Goal: Task Accomplishment & Management: Use online tool/utility

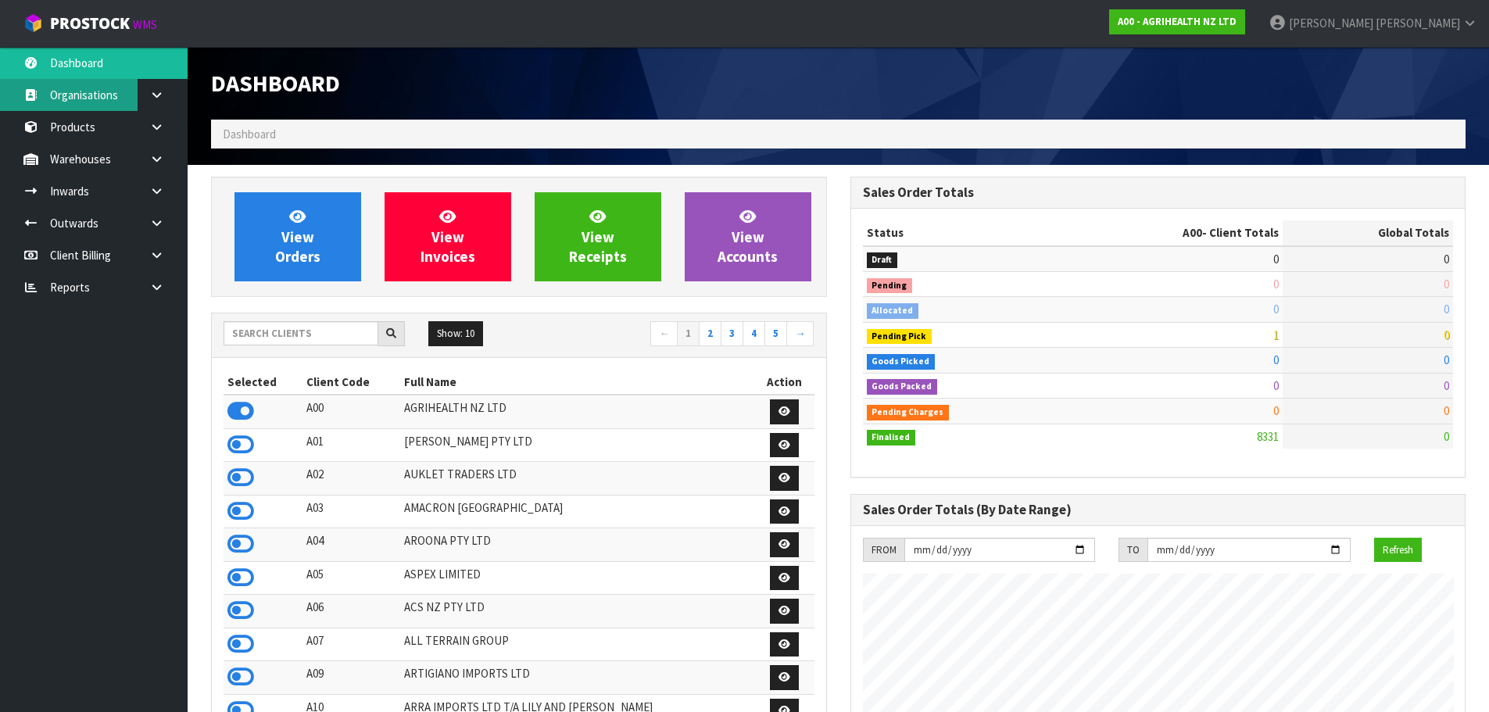
scroll to position [1184, 639]
click at [270, 337] on input "text" at bounding box center [301, 333] width 155 height 24
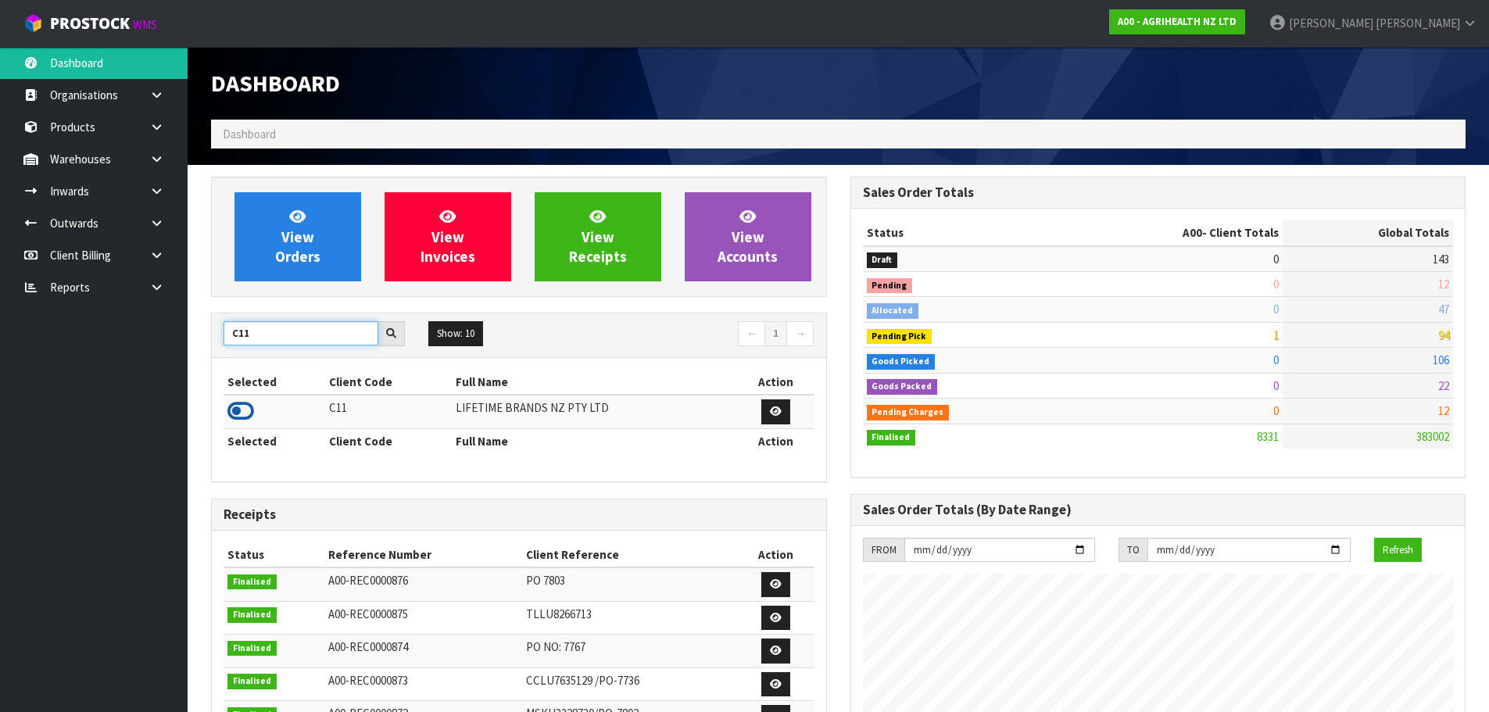
type input "C11"
click at [240, 413] on icon at bounding box center [240, 410] width 27 height 23
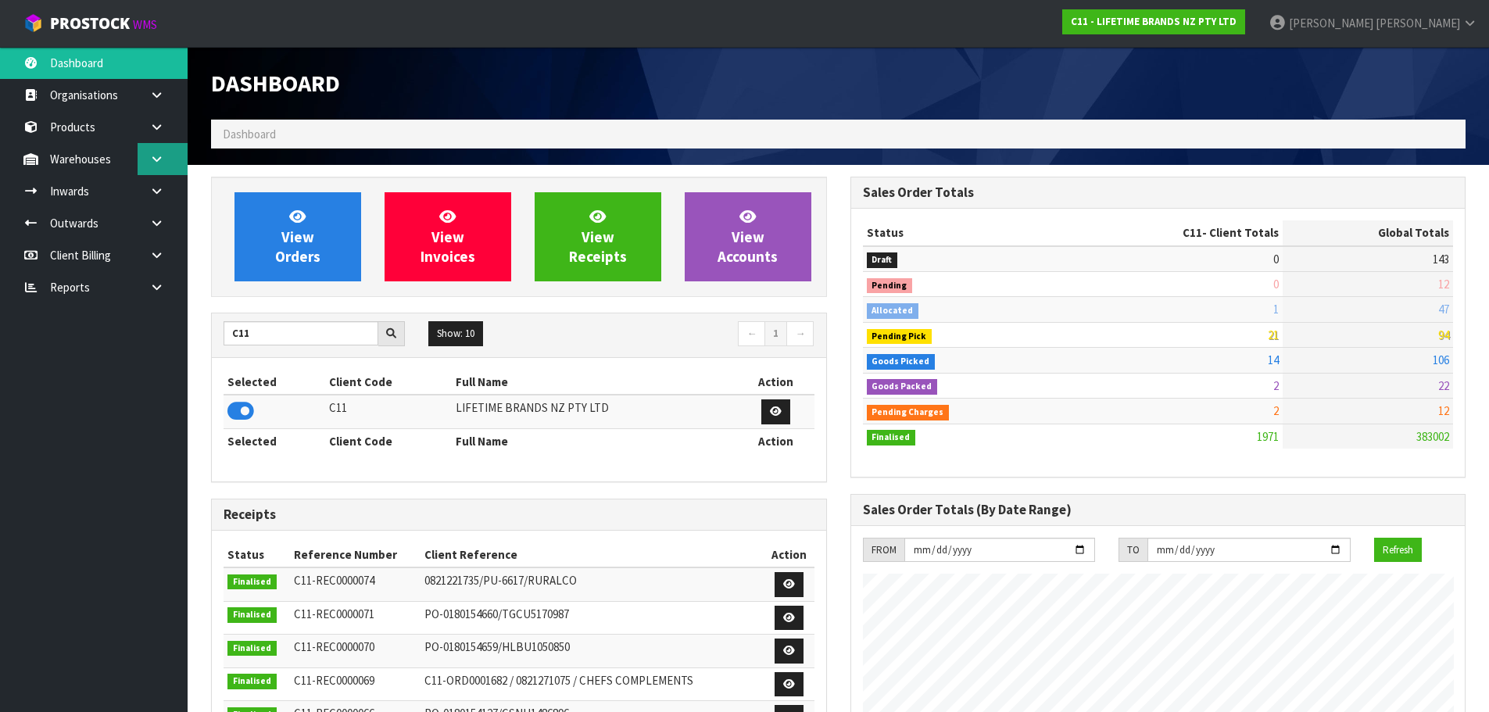
click at [149, 163] on link at bounding box center [163, 159] width 50 height 32
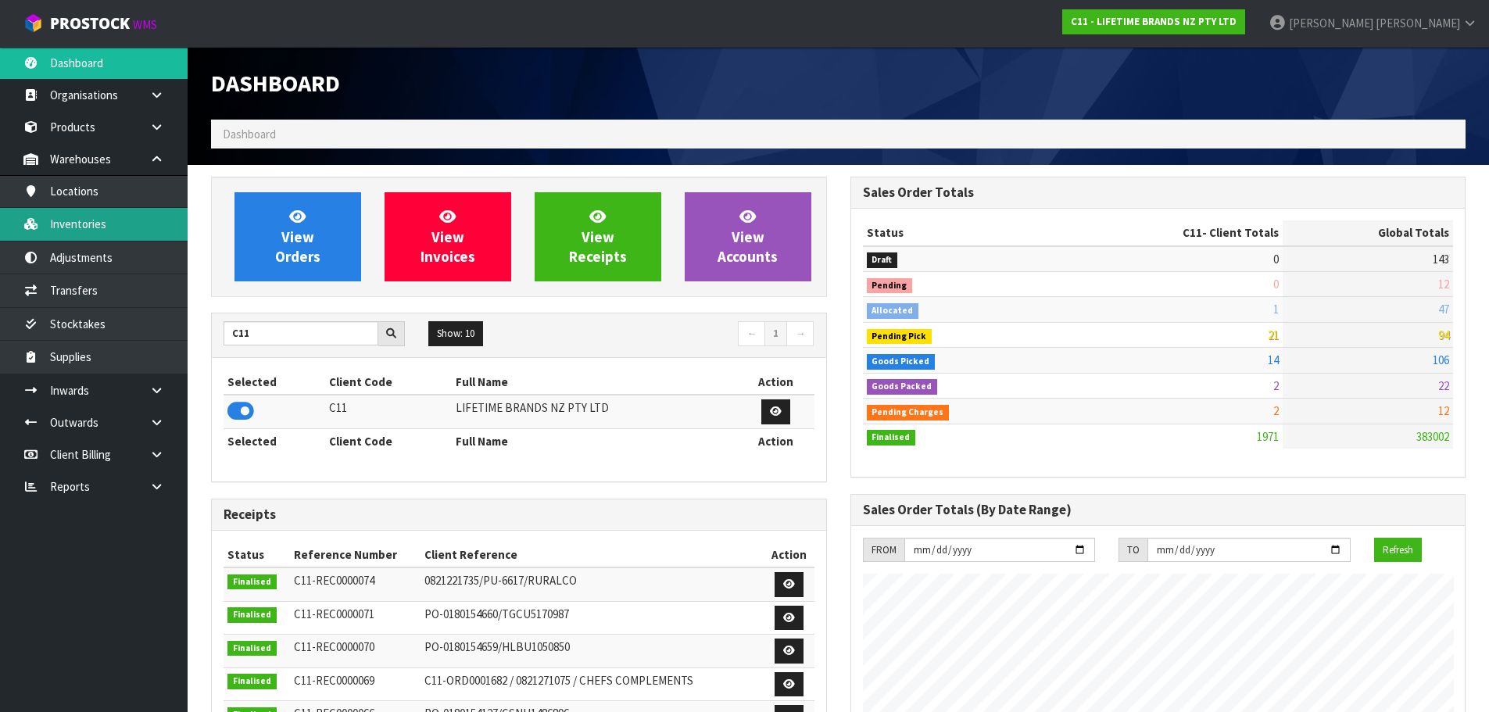
click at [111, 221] on link "Inventories" at bounding box center [94, 224] width 188 height 32
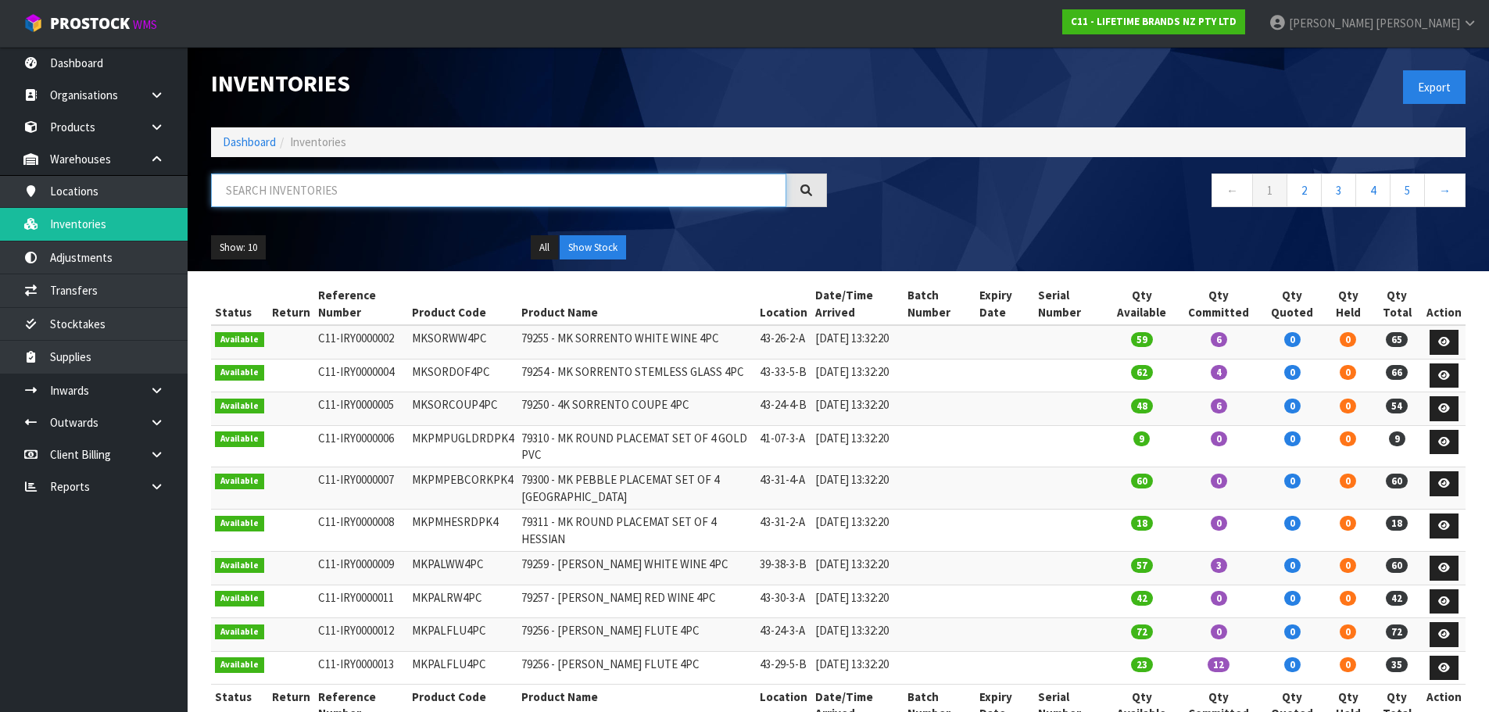
click at [281, 199] on input "text" at bounding box center [498, 191] width 575 height 34
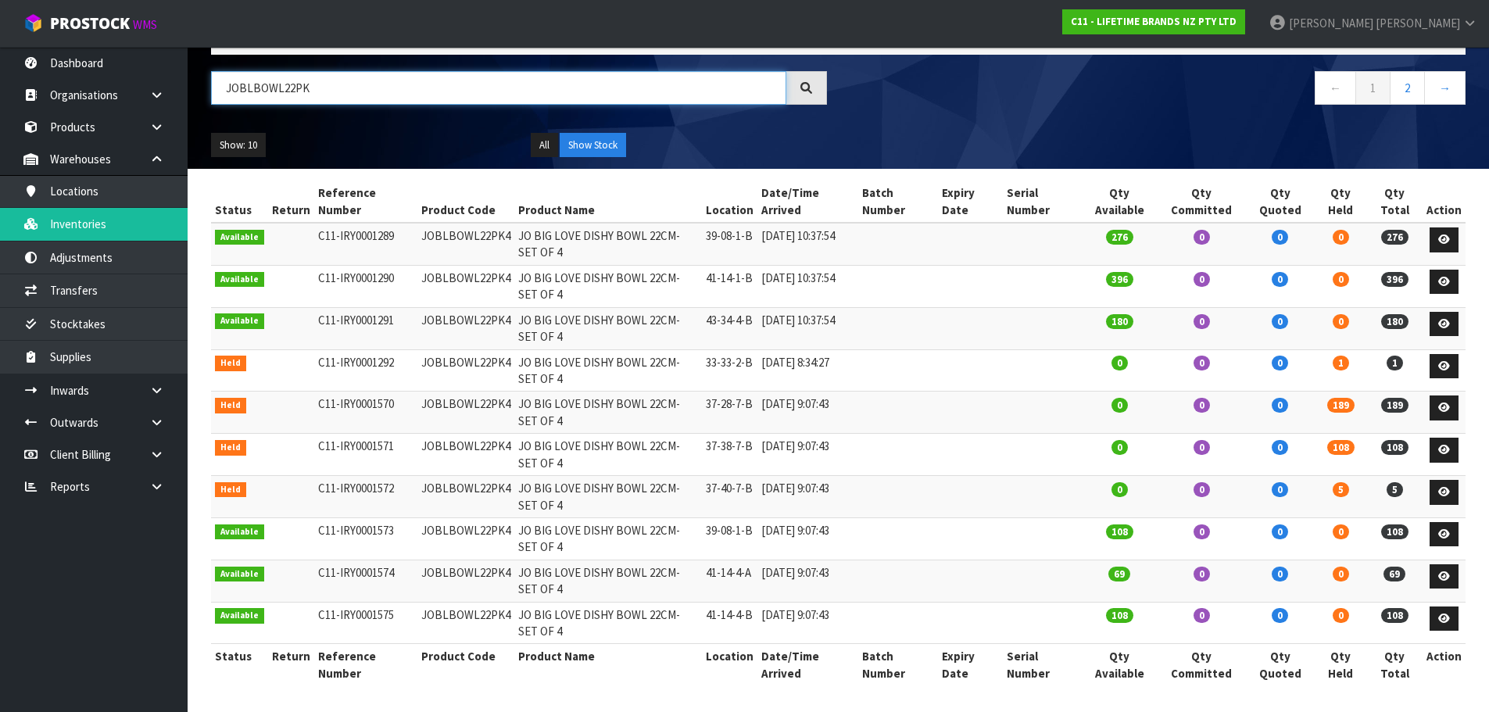
scroll to position [104, 0]
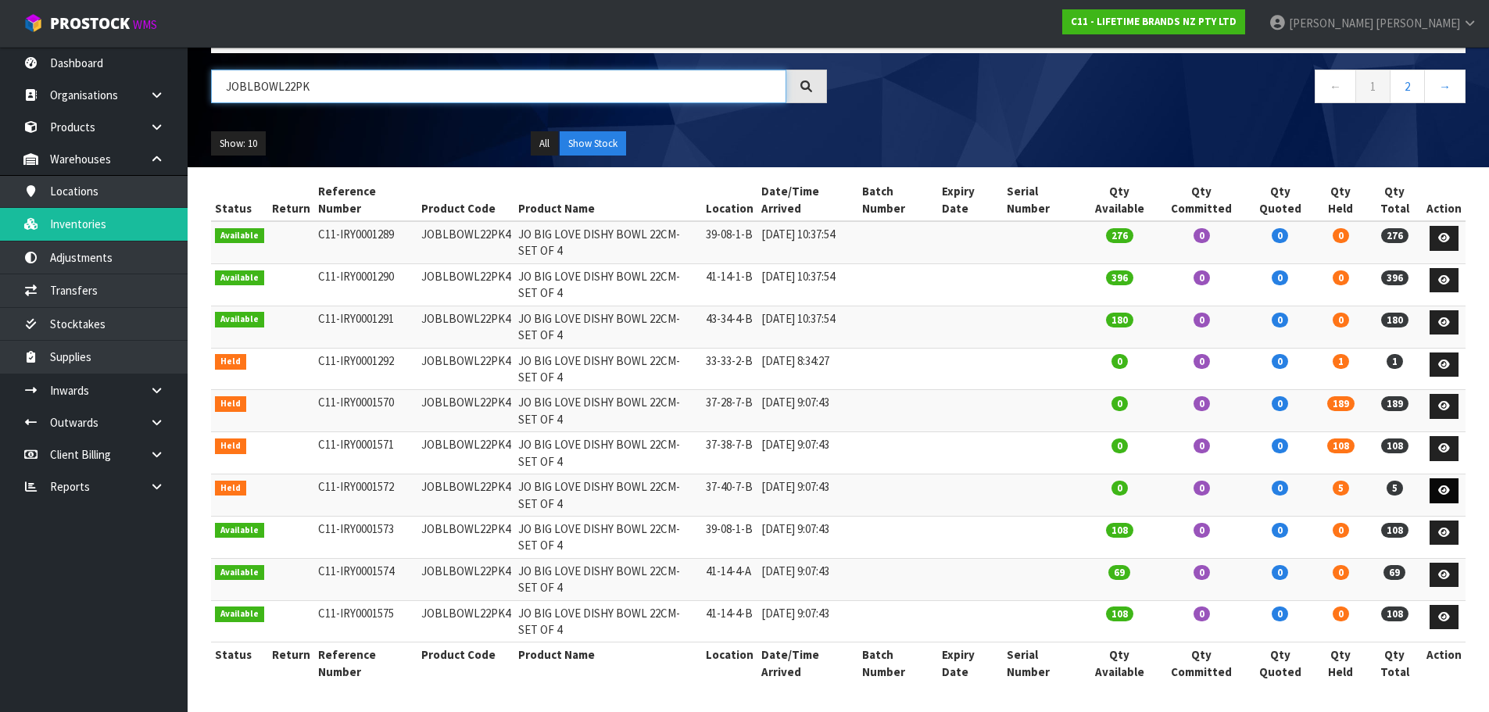
type input "JOBLBOWL22PK"
click at [1443, 491] on icon at bounding box center [1444, 490] width 12 height 10
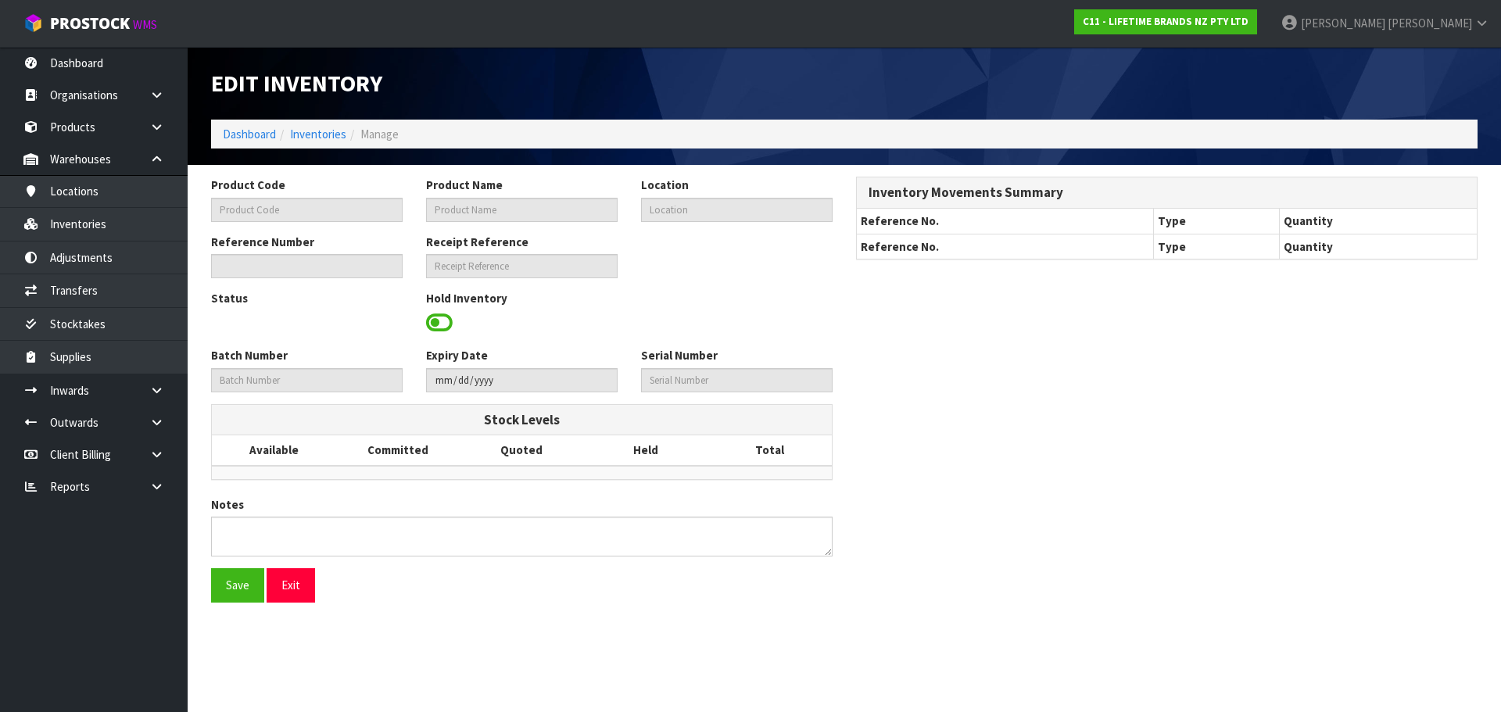
type input "JOBLBOWL22PK4"
type input "JO BIG LOVE DISHY BOWL 22CM-SET OF 4"
type input "37-40-7-B"
type input "C11-IRY0001572"
type input "C11-REC0000047"
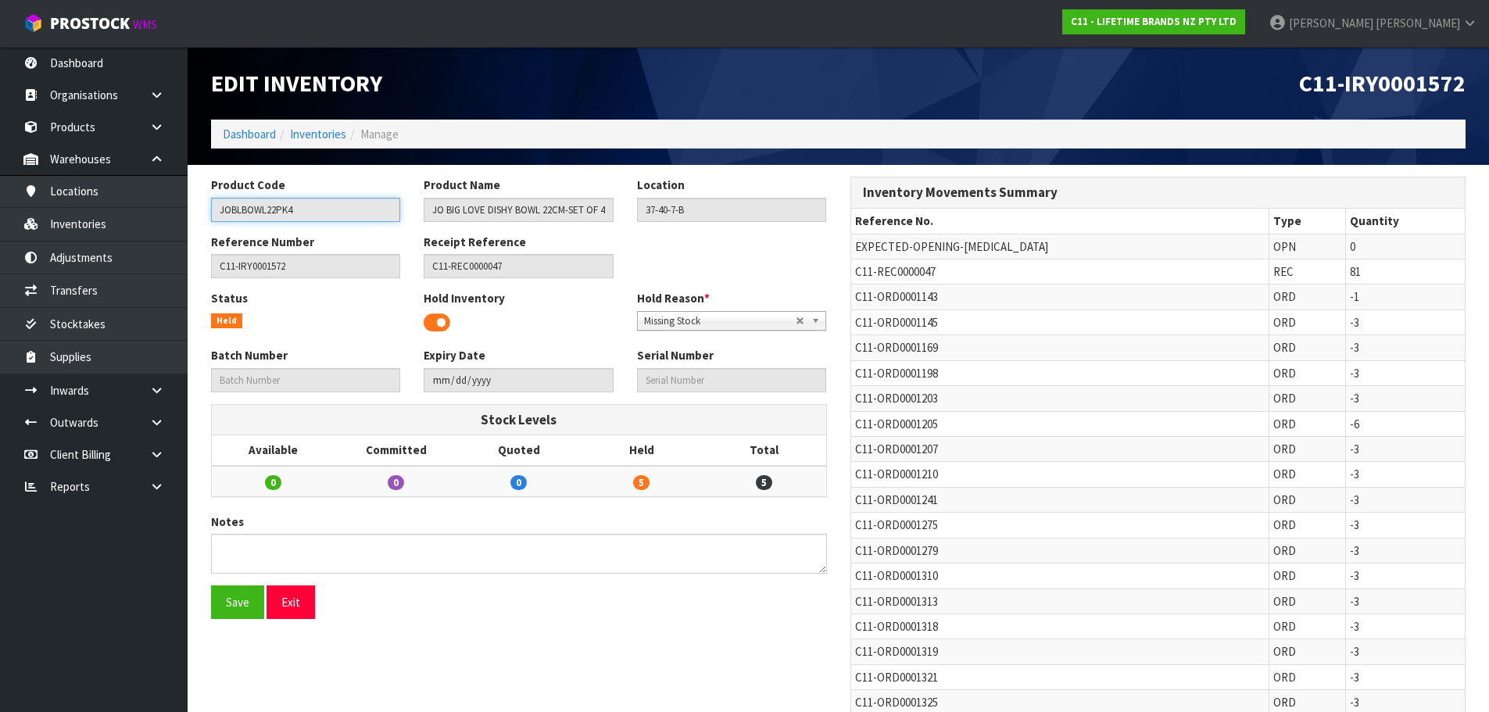
click at [280, 209] on input "JOBLBOWL22PK4" at bounding box center [305, 210] width 189 height 24
click at [325, 134] on link "Inventories" at bounding box center [318, 134] width 56 height 15
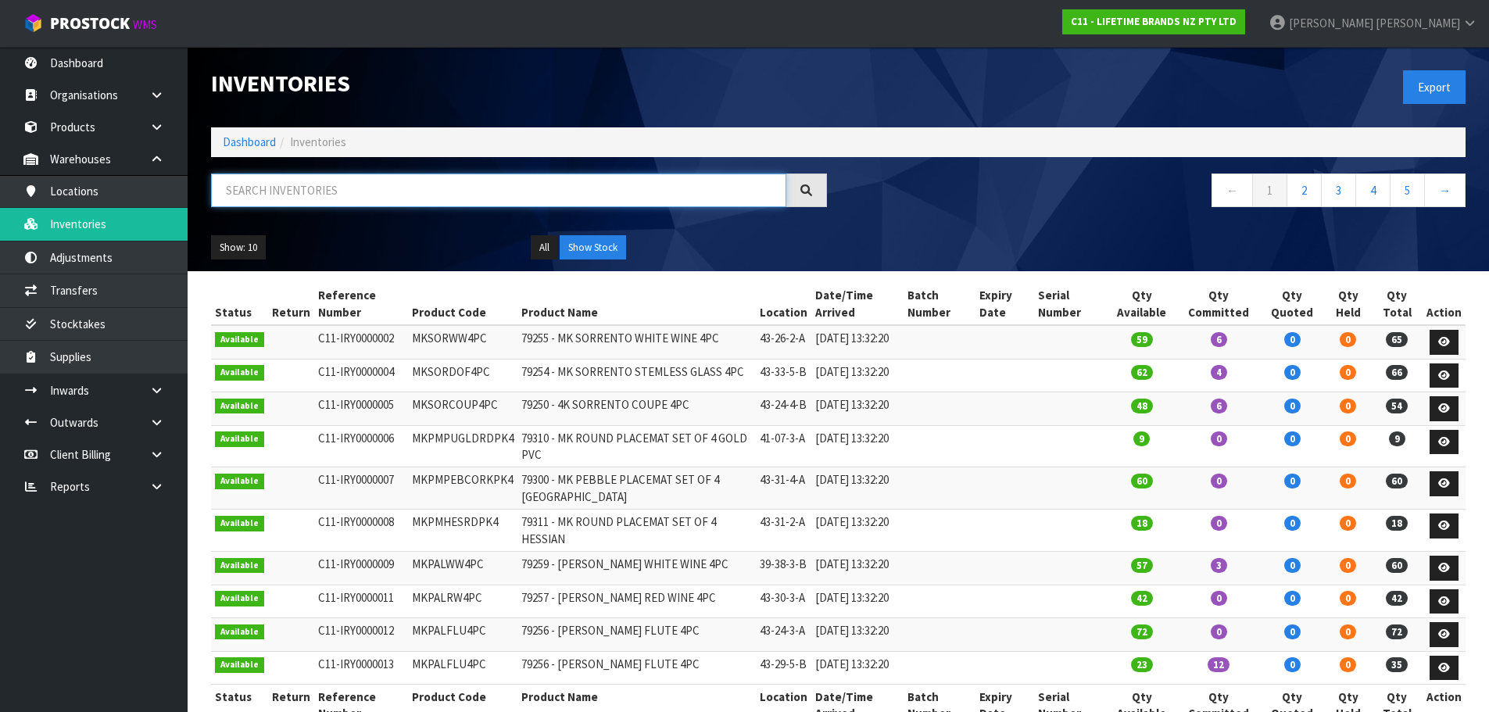
click at [324, 185] on input "text" at bounding box center [498, 191] width 575 height 34
paste input "JOBLBOWL22PK4"
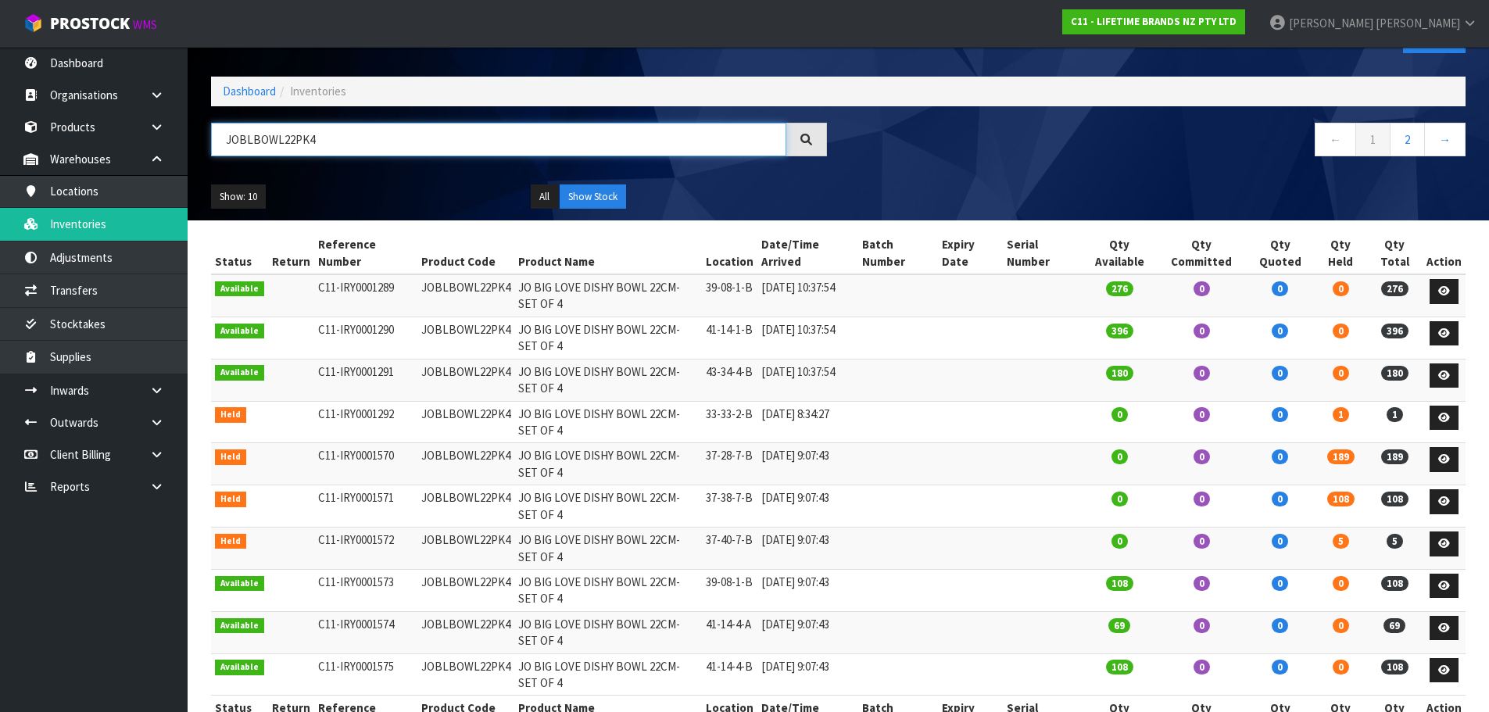
scroll to position [78, 0]
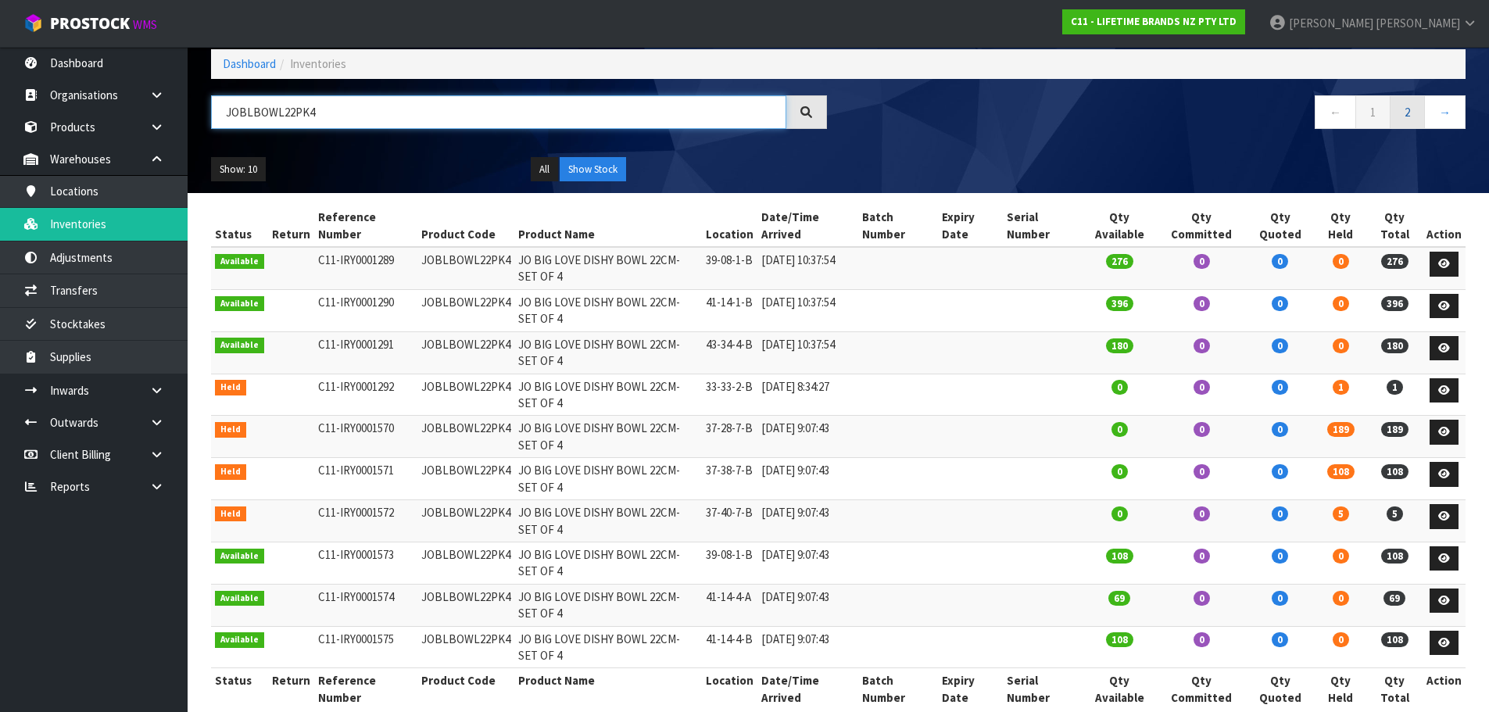
type input "JOBLBOWL22PK4"
click at [1406, 117] on link "2" at bounding box center [1407, 112] width 35 height 34
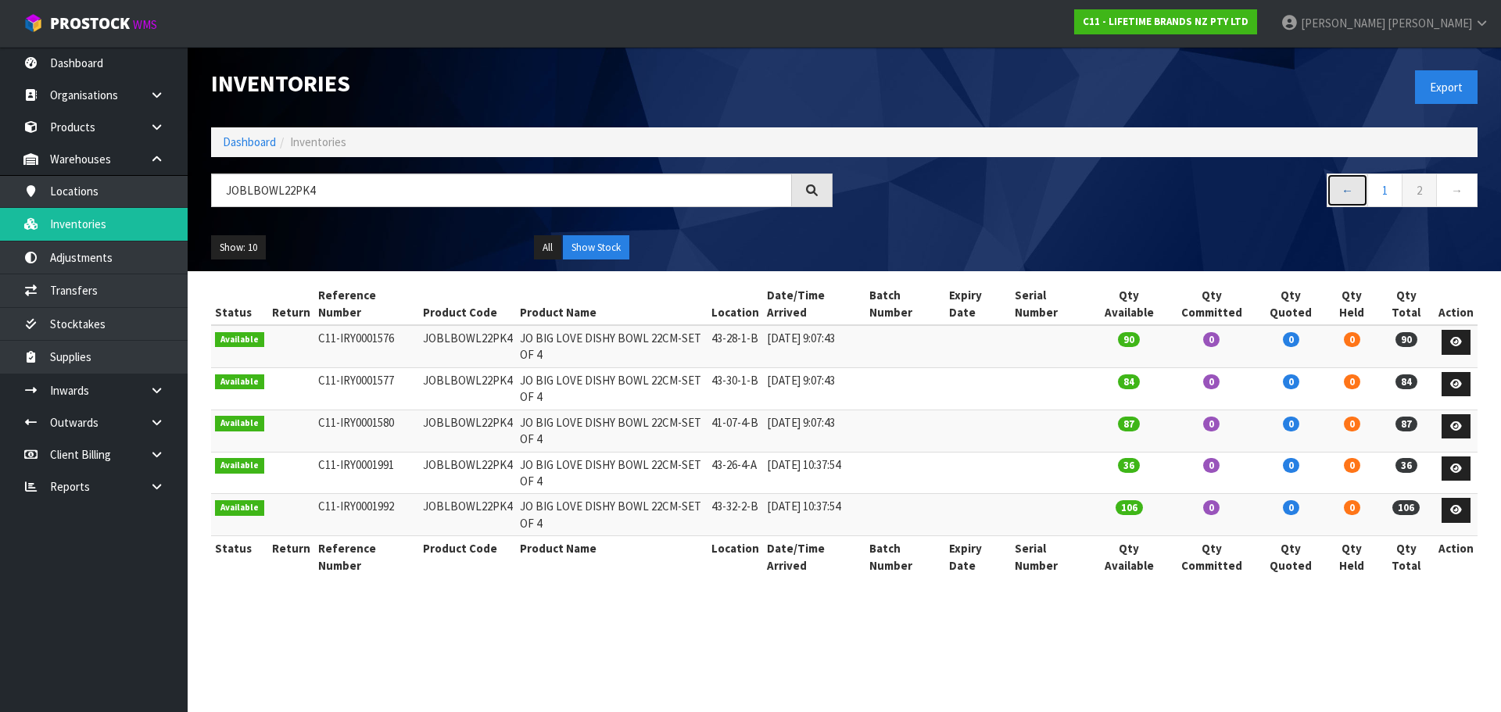
click at [1354, 194] on link "←" at bounding box center [1347, 191] width 41 height 34
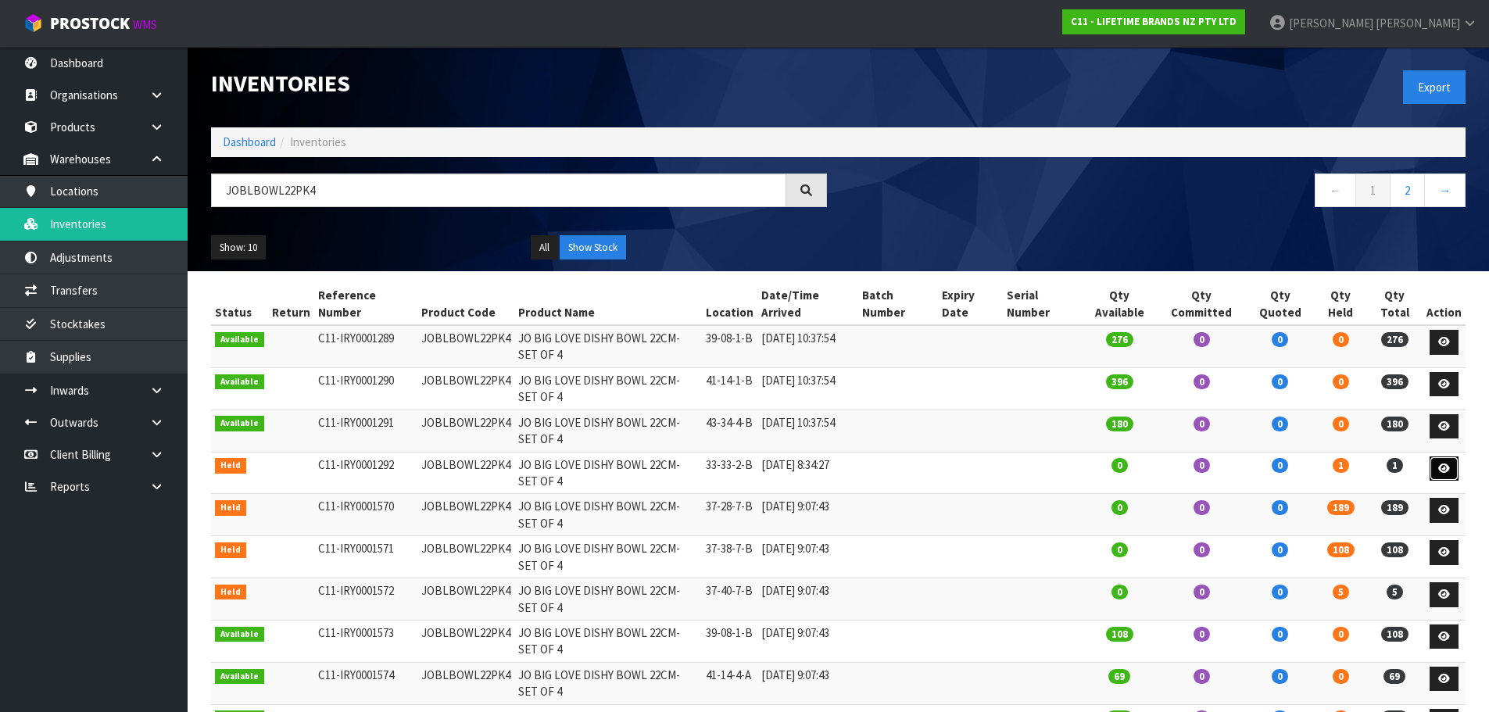
click at [1443, 466] on icon at bounding box center [1444, 469] width 12 height 10
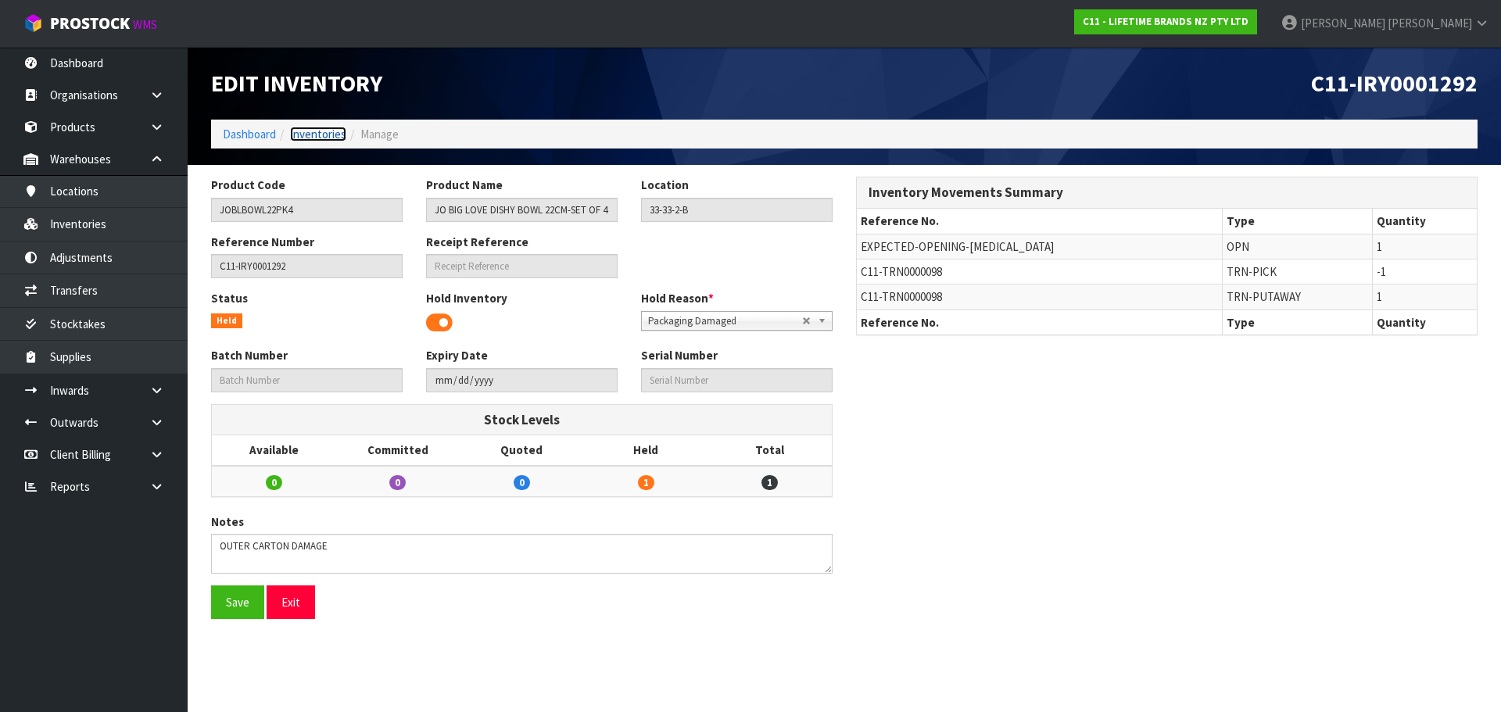
click at [335, 135] on link "Inventories" at bounding box center [318, 134] width 56 height 15
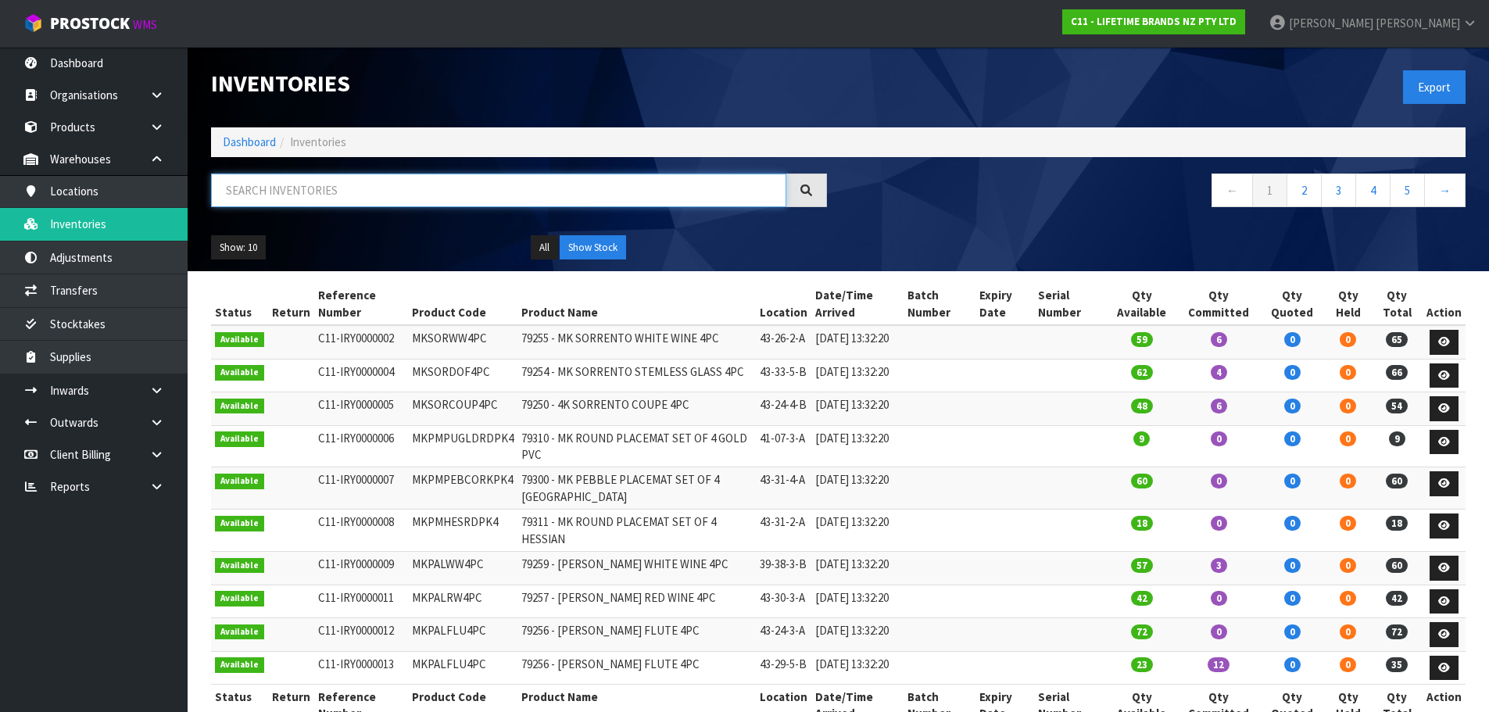
click at [754, 195] on input "text" at bounding box center [498, 191] width 575 height 34
paste input "JOBLBOWL22PK4"
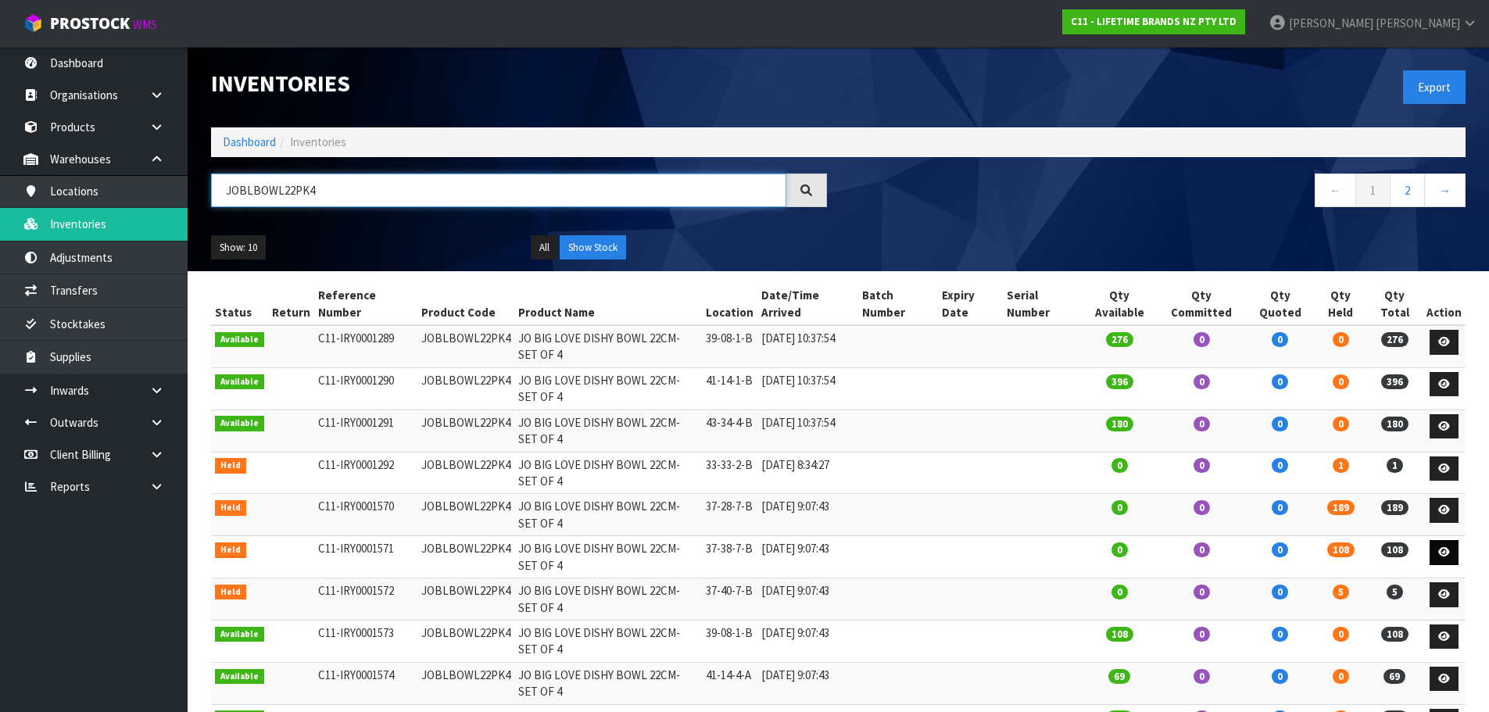
type input "JOBLBOWL22PK4"
click at [1446, 549] on icon at bounding box center [1444, 552] width 12 height 10
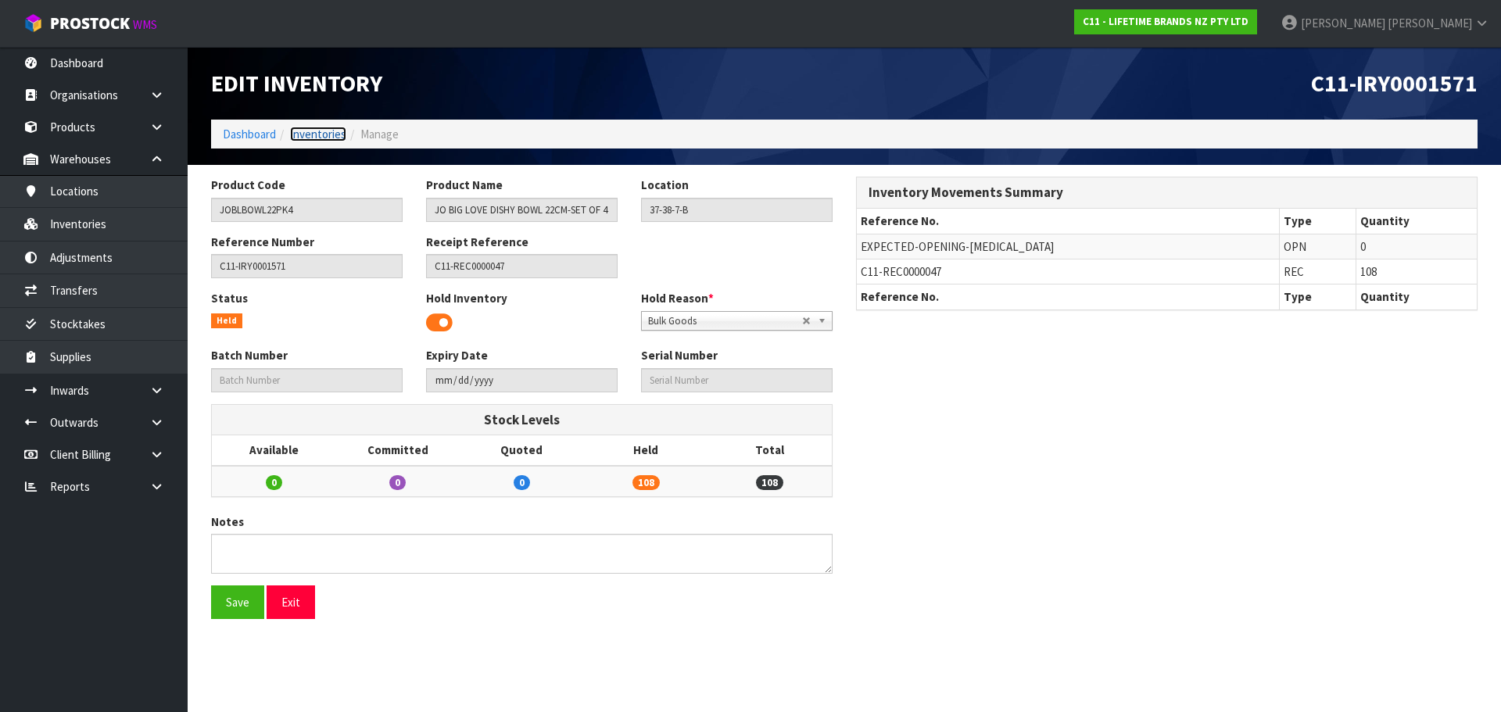
click at [317, 137] on link "Inventories" at bounding box center [318, 134] width 56 height 15
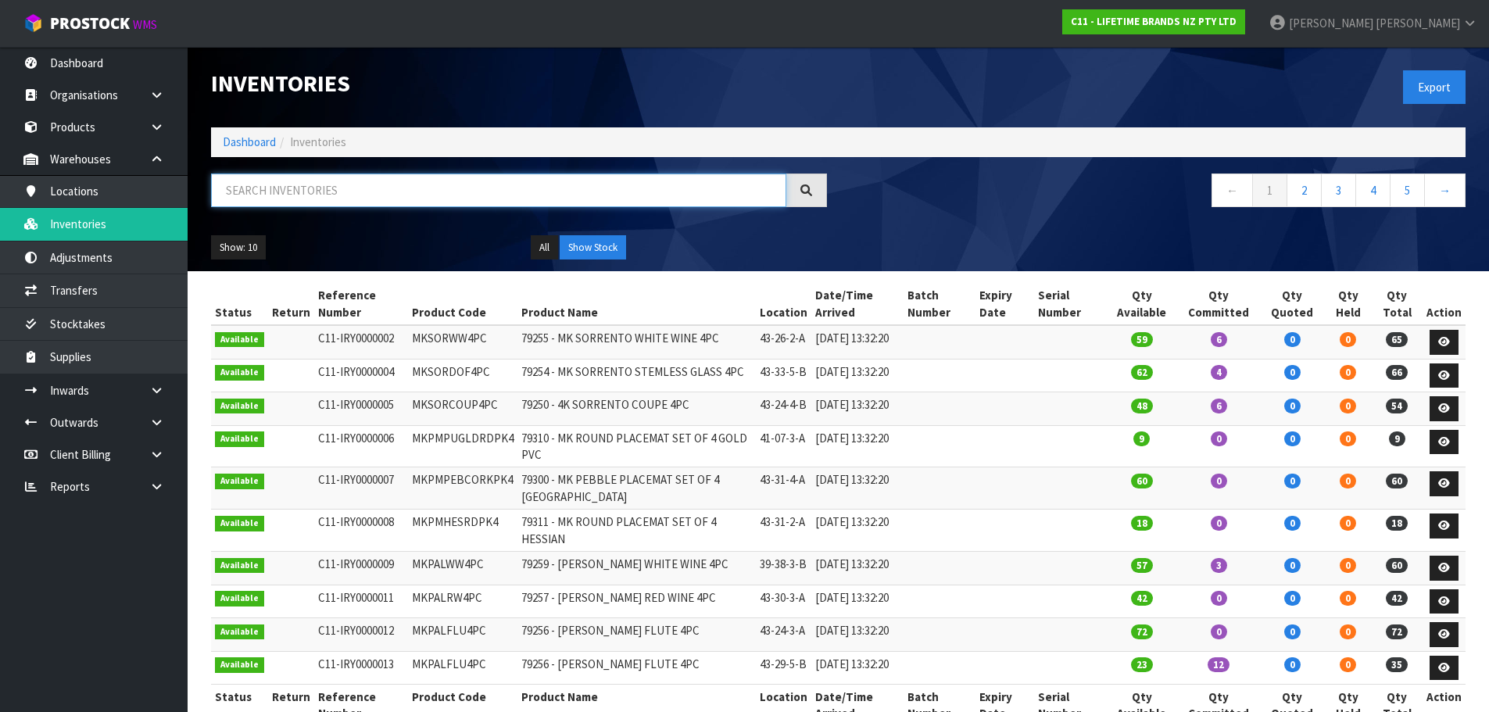
click at [316, 188] on input "text" at bounding box center [498, 191] width 575 height 34
paste input "JOBLBOWL22PK4"
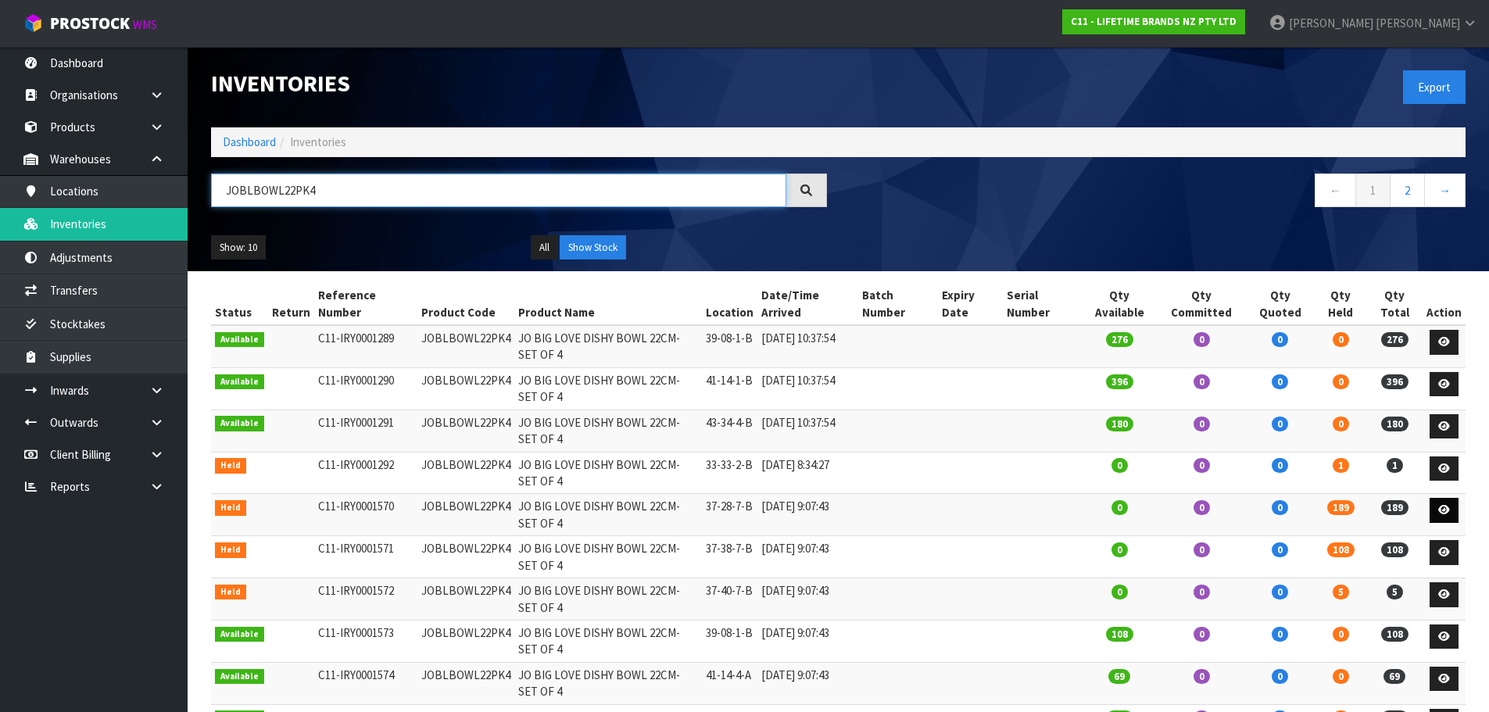
type input "JOBLBOWL22PK4"
click at [1446, 511] on icon at bounding box center [1444, 510] width 12 height 10
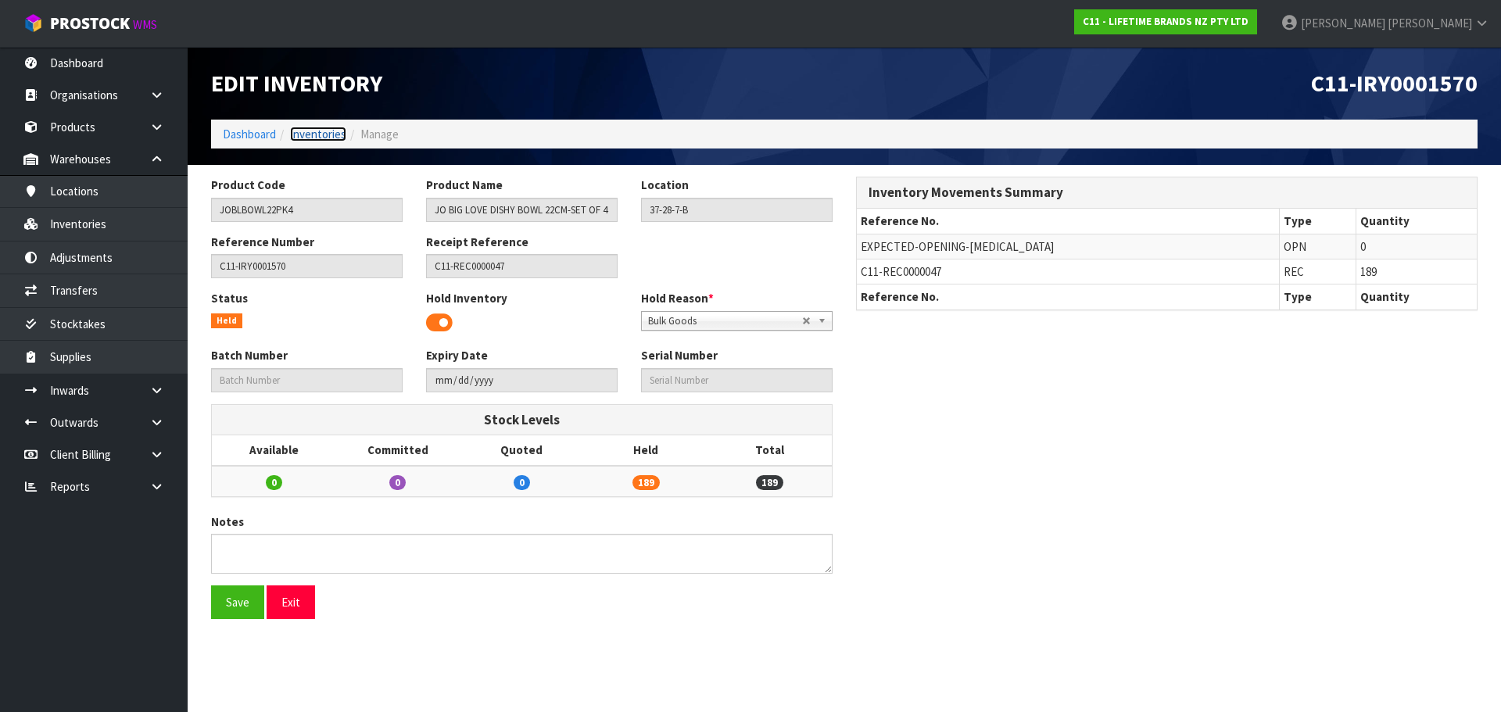
click at [310, 134] on link "Inventories" at bounding box center [318, 134] width 56 height 15
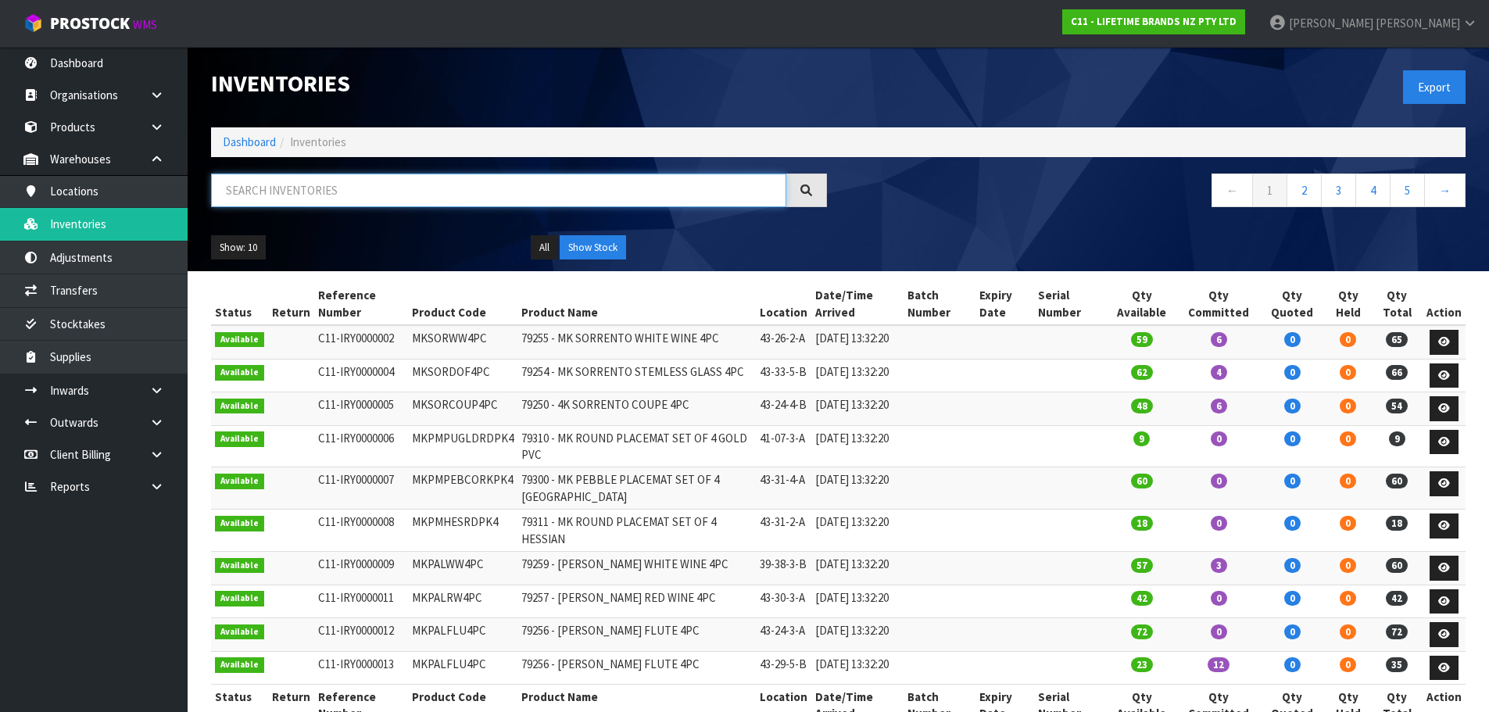
click at [360, 189] on input "text" at bounding box center [498, 191] width 575 height 34
paste input "JOBLBOWL22PK4"
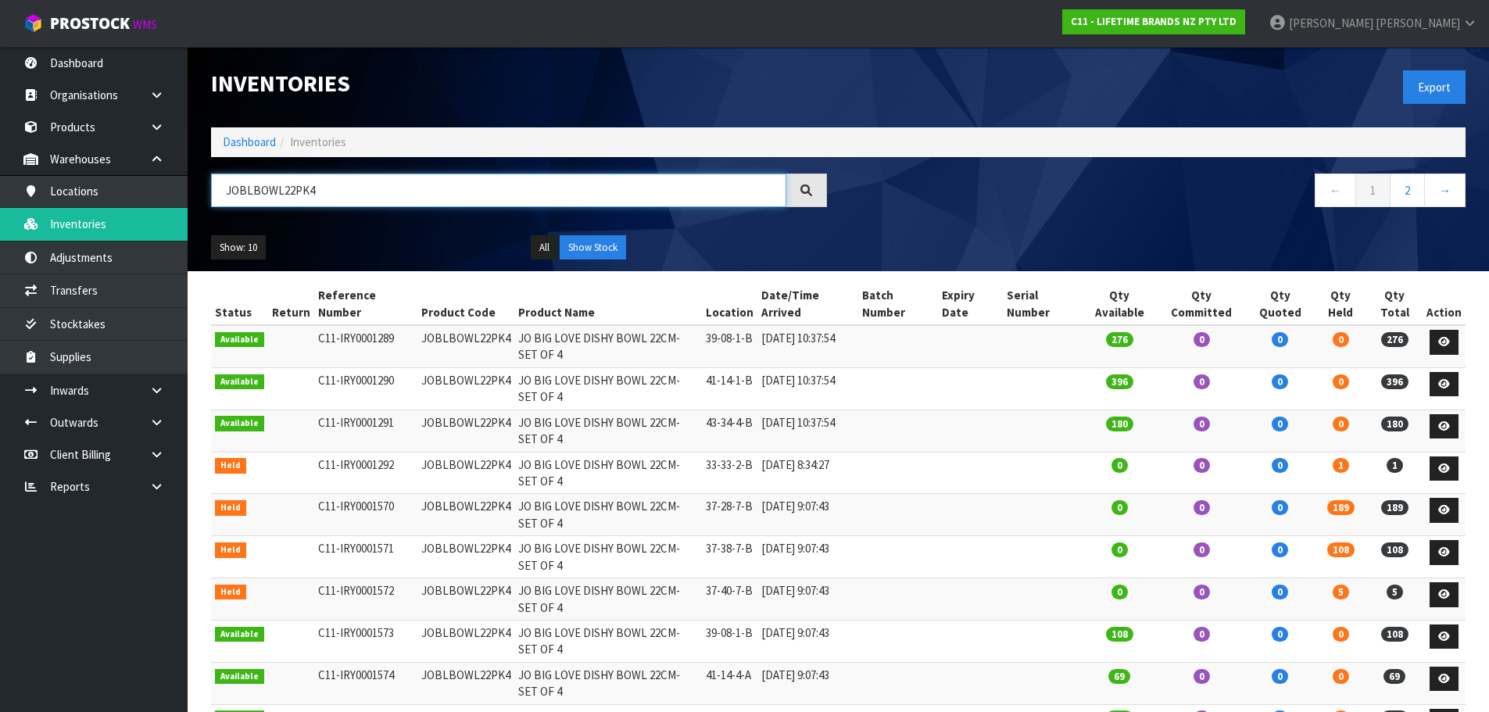
click at [401, 197] on input "JOBLBOWL22PK4" at bounding box center [498, 191] width 575 height 34
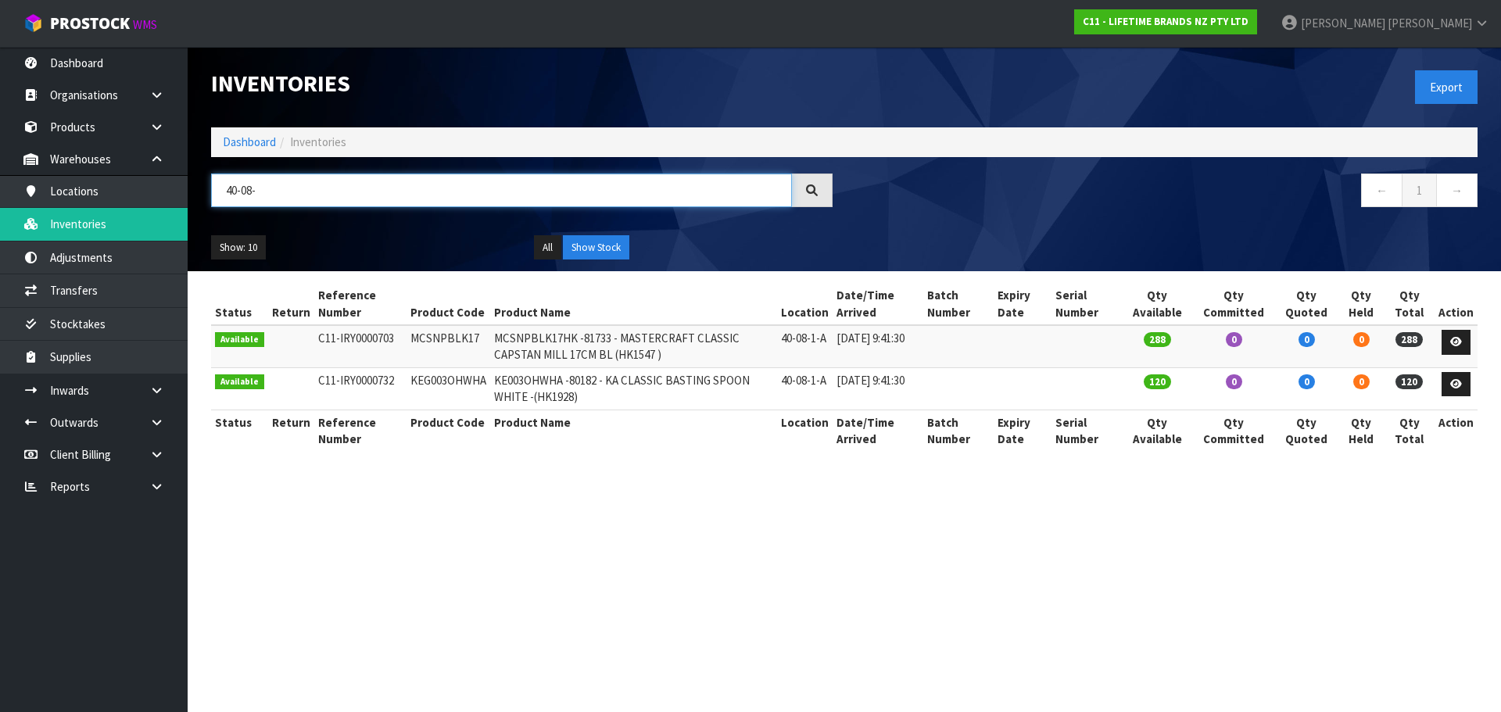
type input "40-08-"
click at [339, 195] on input "40-08-" at bounding box center [501, 191] width 581 height 34
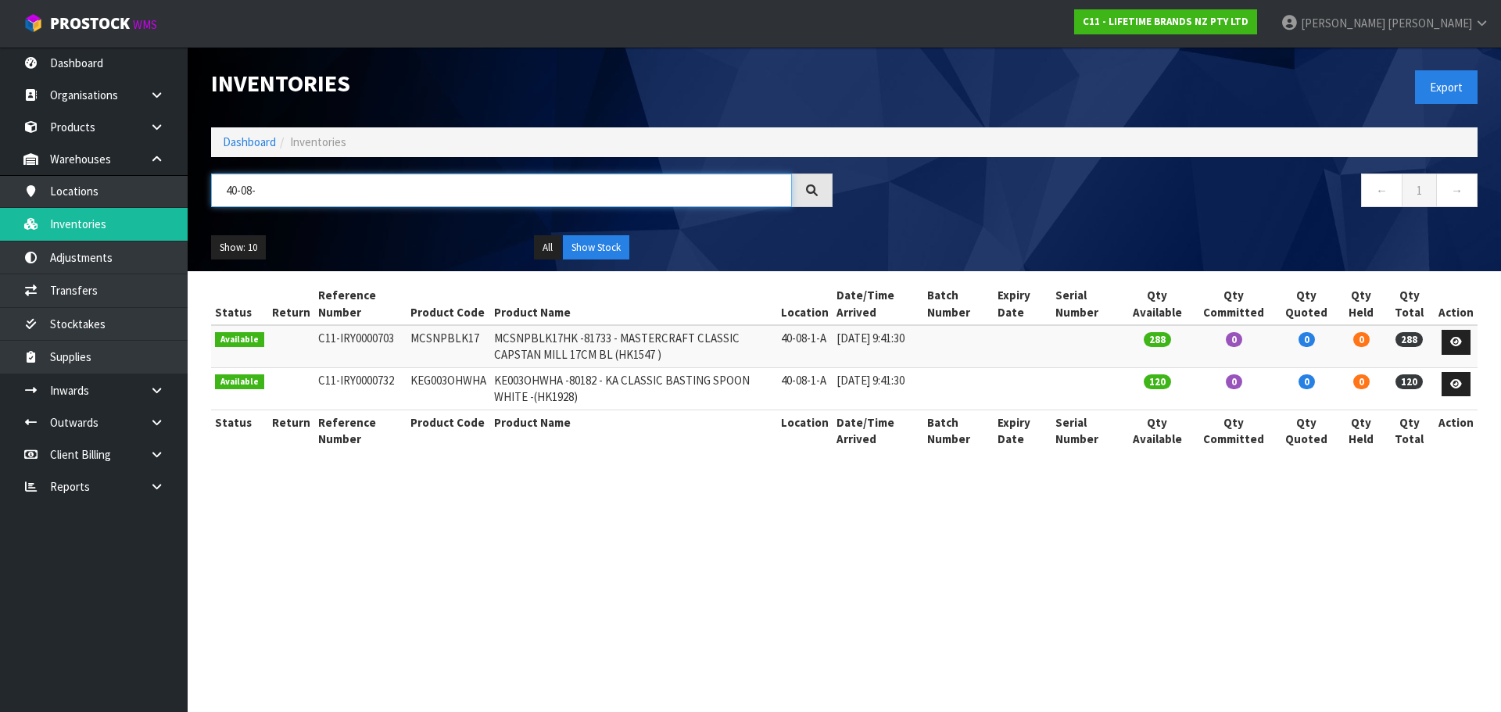
click at [339, 195] on input "40-08-" at bounding box center [501, 191] width 581 height 34
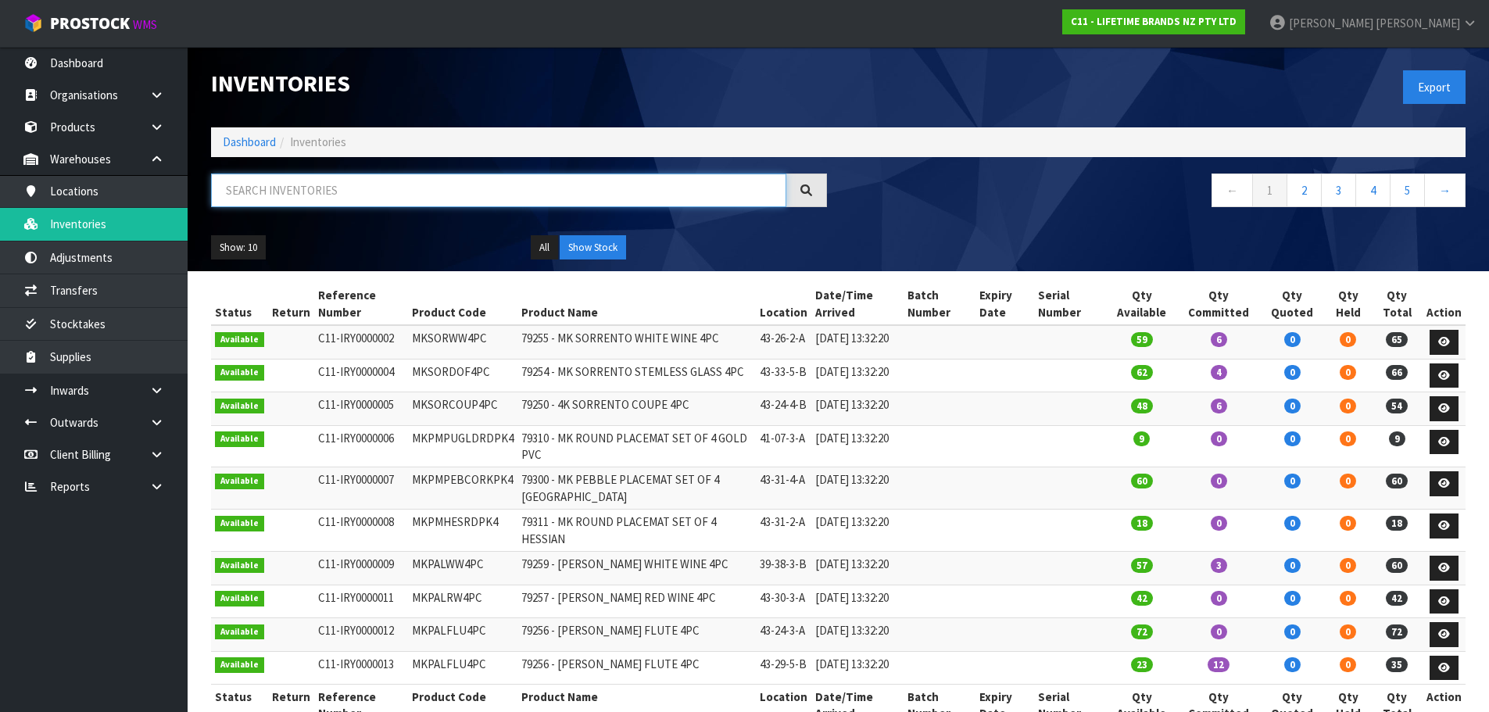
click at [359, 189] on input "text" at bounding box center [498, 191] width 575 height 34
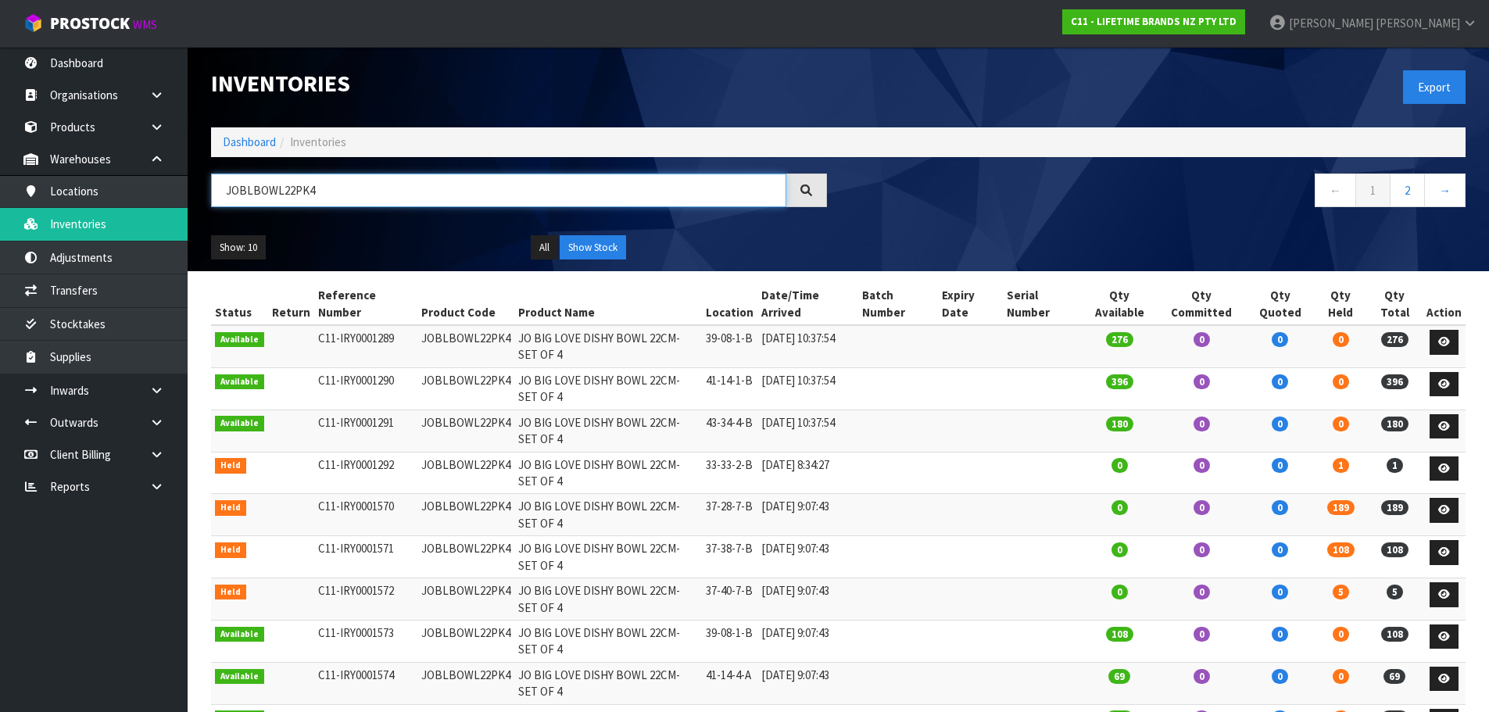
click at [303, 188] on input "JOBLBOWL22PK4" at bounding box center [498, 191] width 575 height 34
type input "JOBLBOWL22PK4"
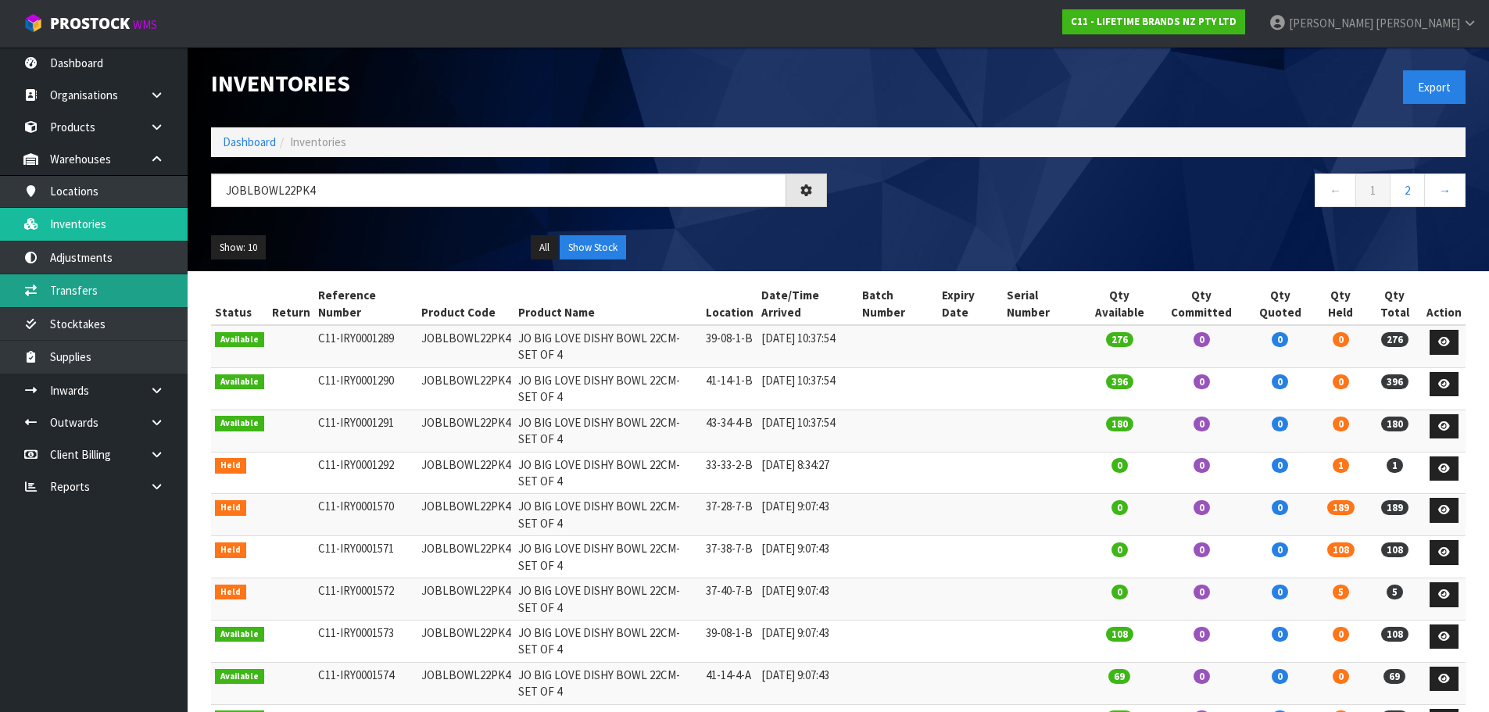
click at [131, 286] on link "Transfers" at bounding box center [94, 290] width 188 height 32
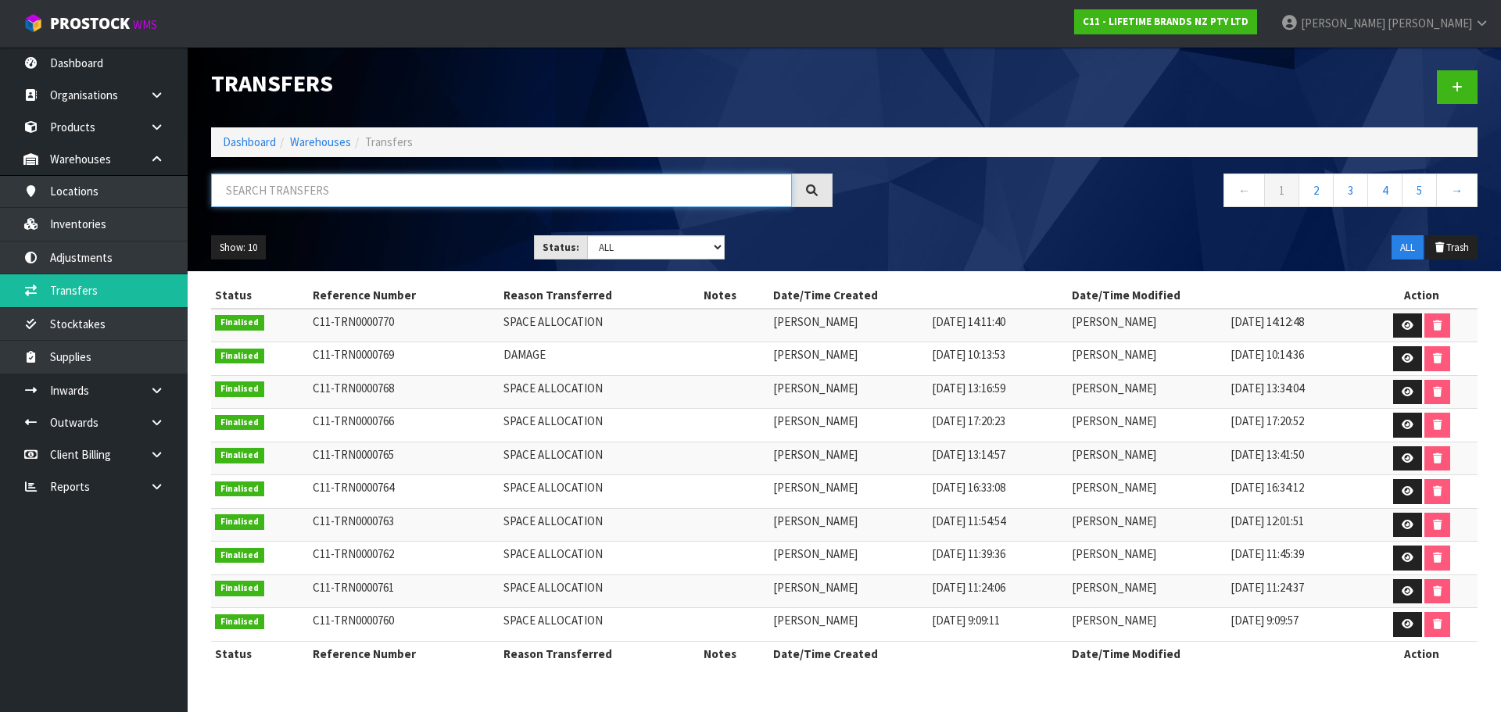
click at [292, 192] on input "text" at bounding box center [501, 191] width 581 height 34
click at [1452, 87] on icon at bounding box center [1457, 87] width 11 height 12
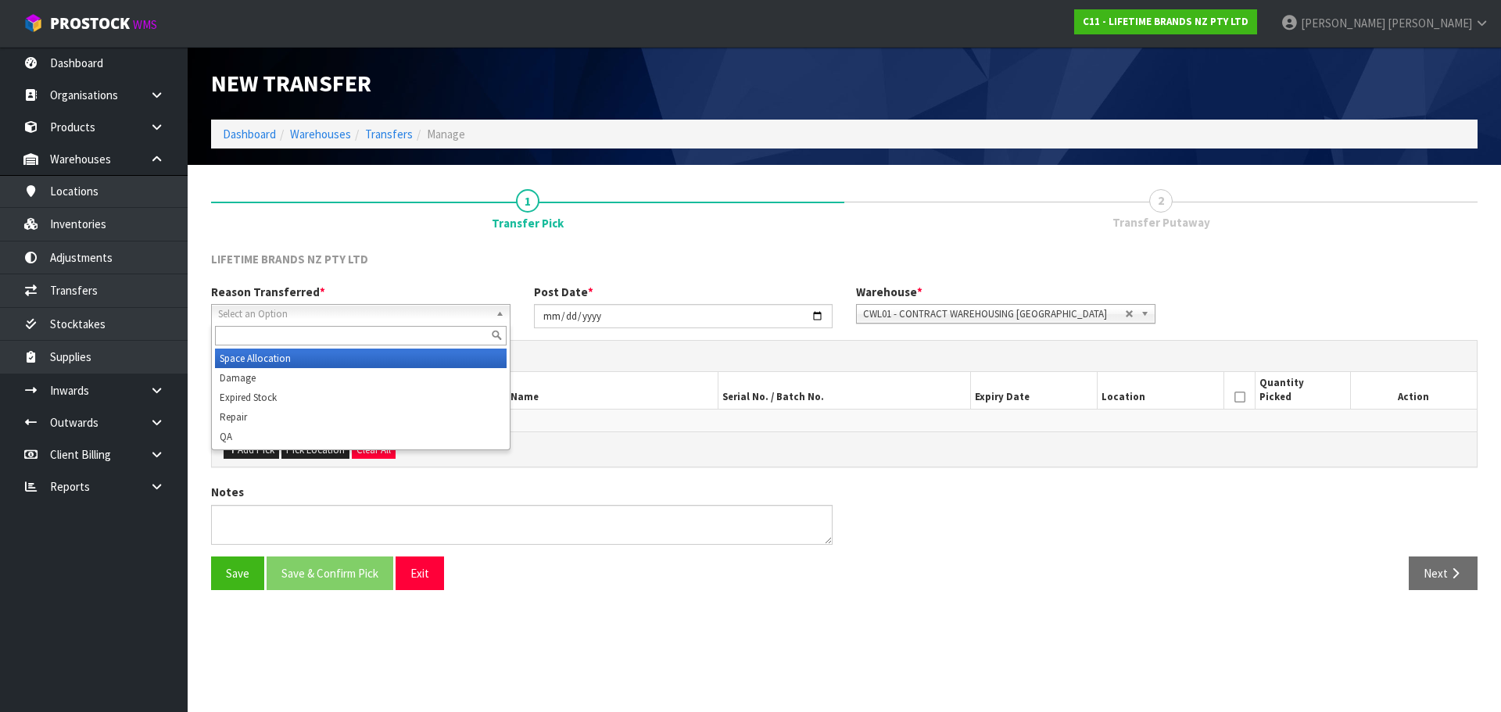
click at [371, 304] on link "Select an Option" at bounding box center [360, 314] width 299 height 20
click at [364, 353] on li "Space Allocation" at bounding box center [361, 359] width 292 height 20
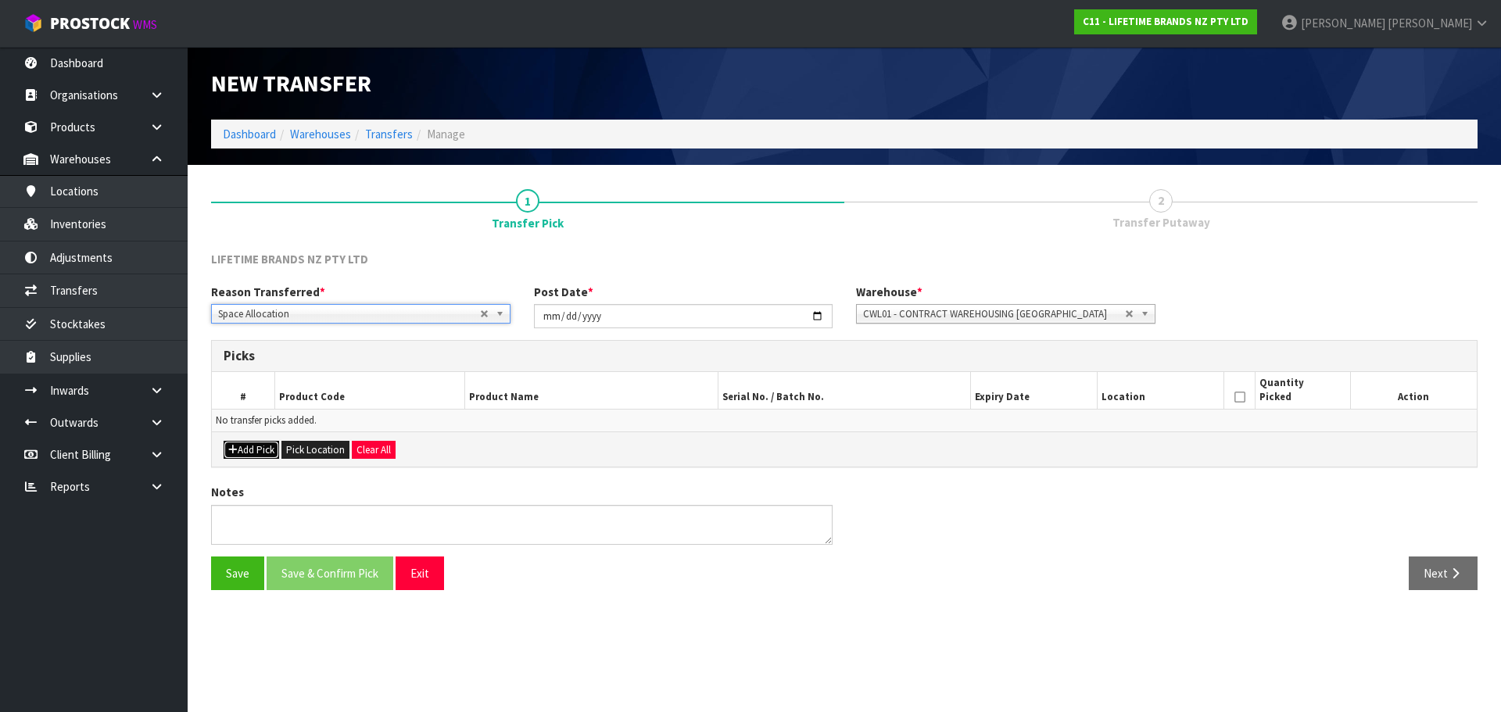
click at [260, 442] on button "Add Pick" at bounding box center [252, 450] width 56 height 19
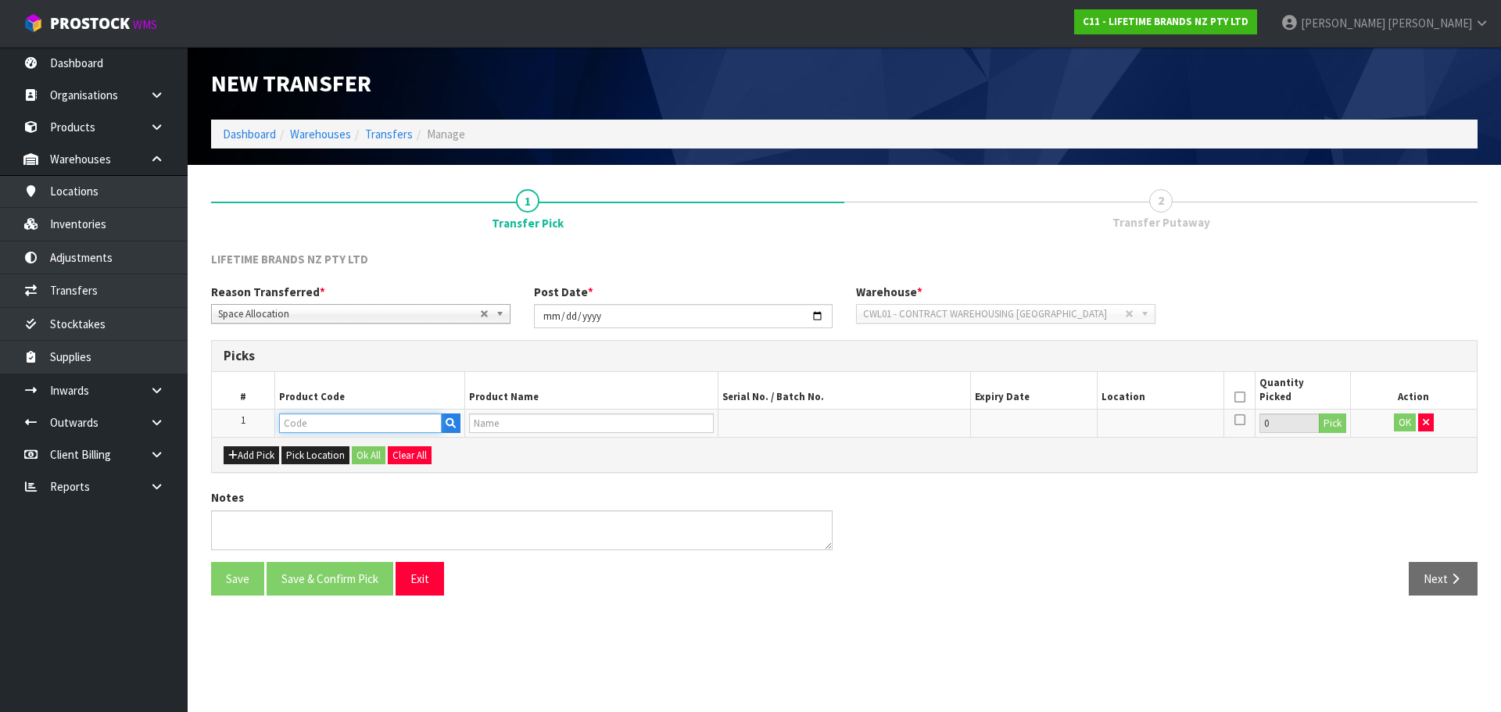
click at [321, 424] on input "text" at bounding box center [360, 424] width 163 height 20
paste input "JOBLBOWL22PK4"
type input "JOBLBOWL22PK4"
type input "JO BIG LOVE DISHY BOWL 22CM-SET OF 4"
type input "JOBLBOWL22PK4"
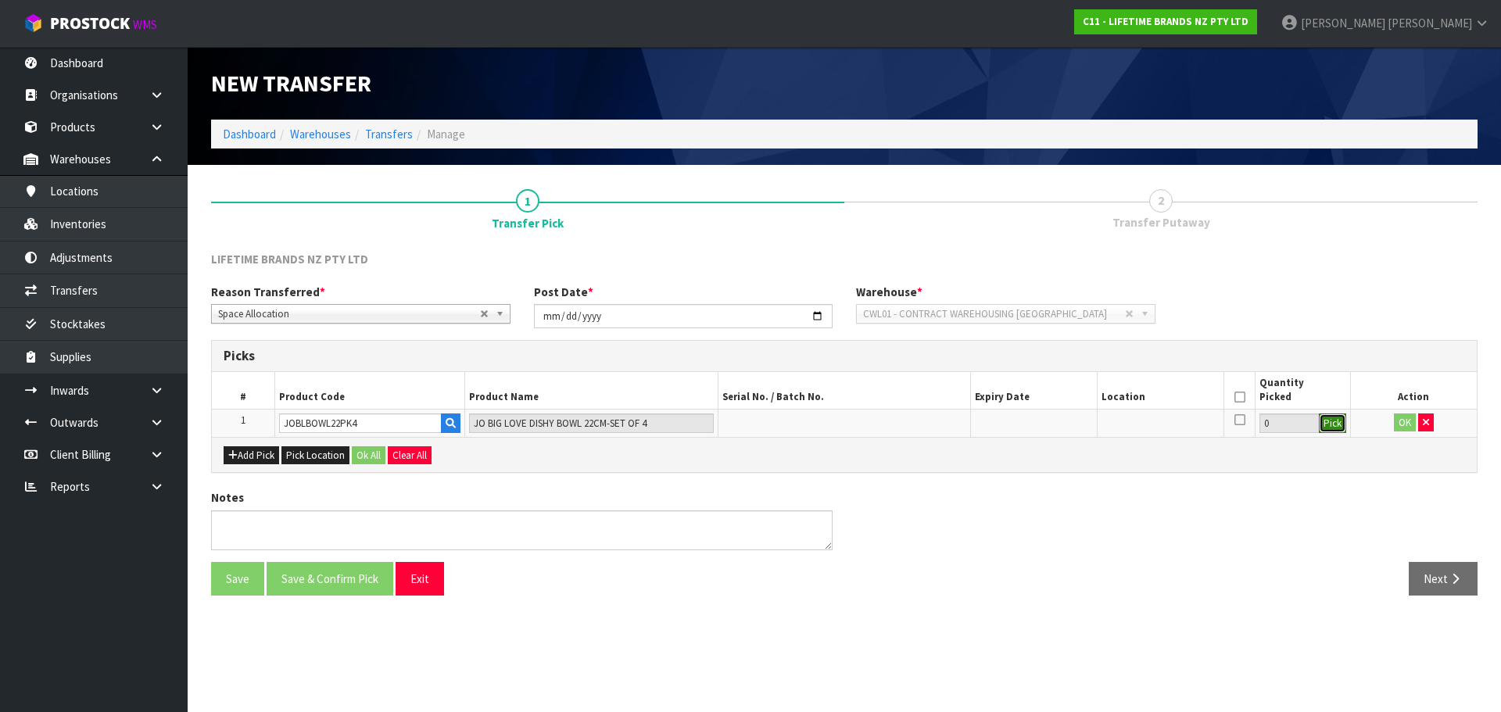
click at [1328, 428] on button "Pick" at bounding box center [1332, 424] width 27 height 20
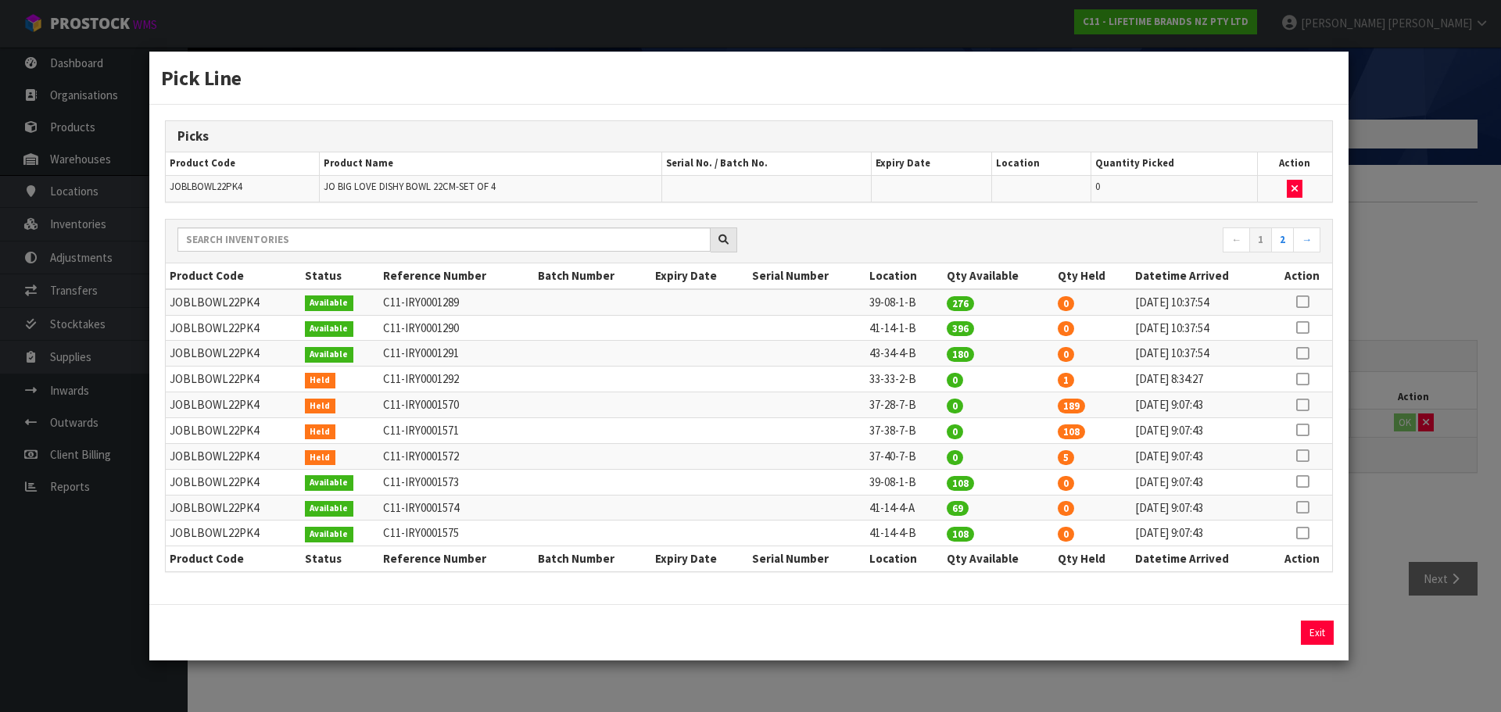
click at [1304, 456] on icon at bounding box center [1302, 456] width 13 height 1
click at [1269, 627] on button "Assign Pick" at bounding box center [1264, 633] width 64 height 24
type input "5"
click at [1388, 648] on div "Pick Line Picks Product Code Product Name Serial No. / Batch No. Expiry Date Lo…" at bounding box center [750, 356] width 1501 height 712
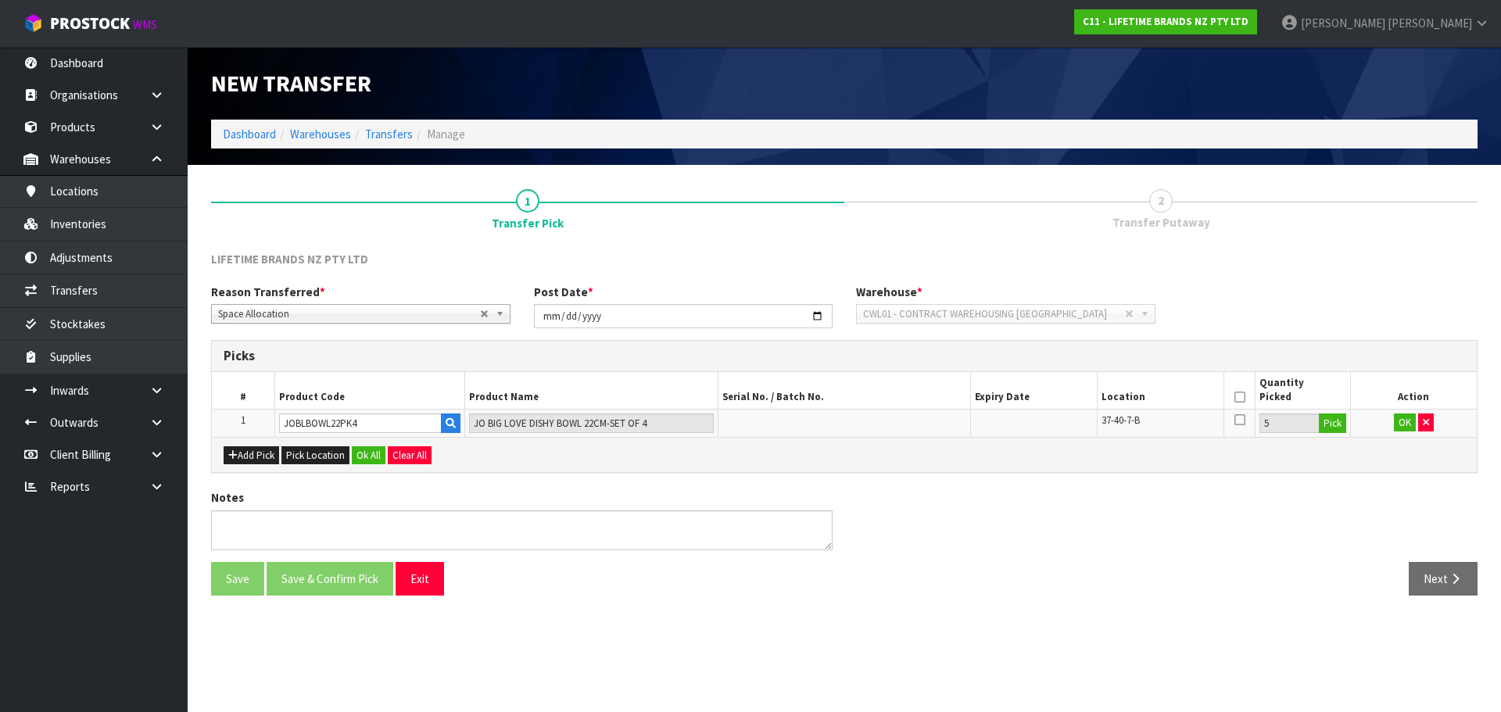
click at [1241, 397] on icon at bounding box center [1239, 397] width 11 height 1
click at [1410, 424] on button "OK" at bounding box center [1405, 423] width 22 height 19
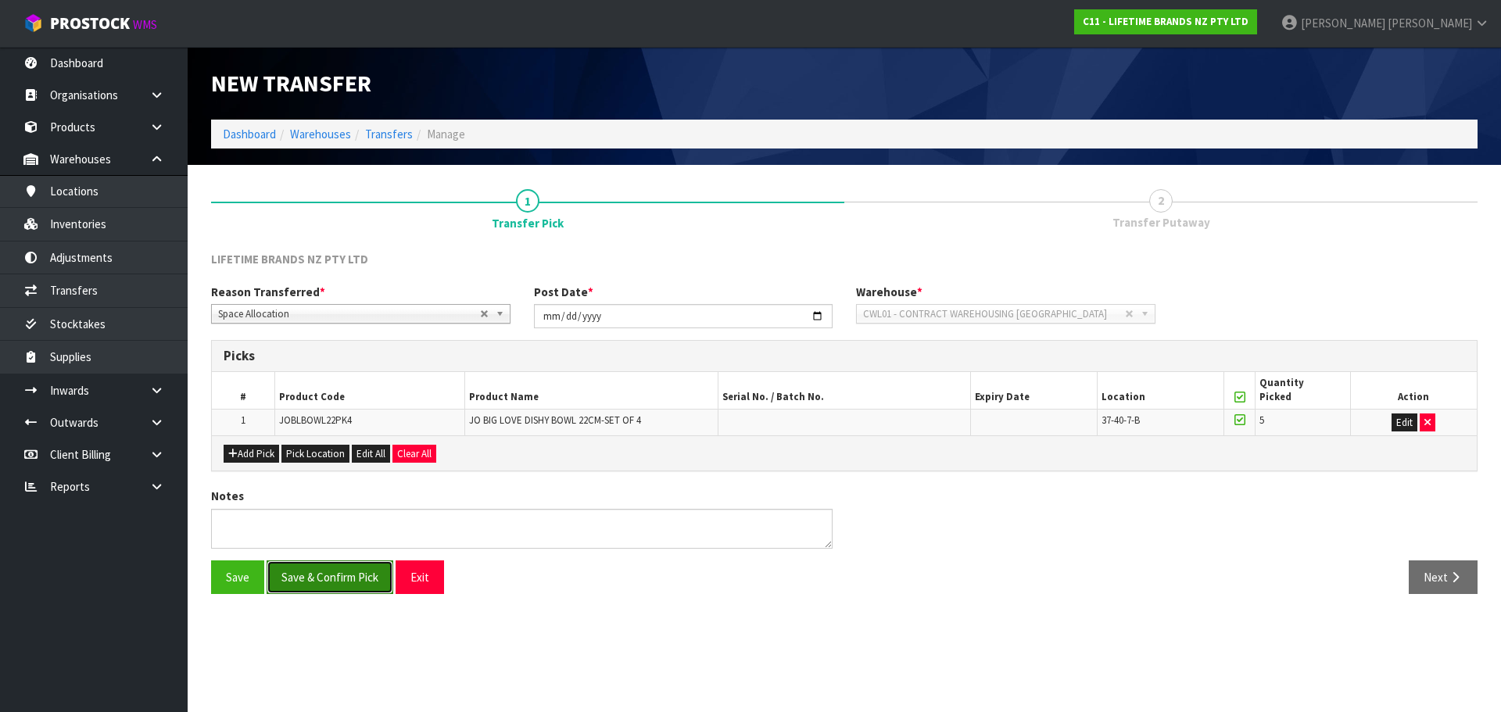
click at [381, 573] on button "Save & Confirm Pick" at bounding box center [330, 578] width 127 height 34
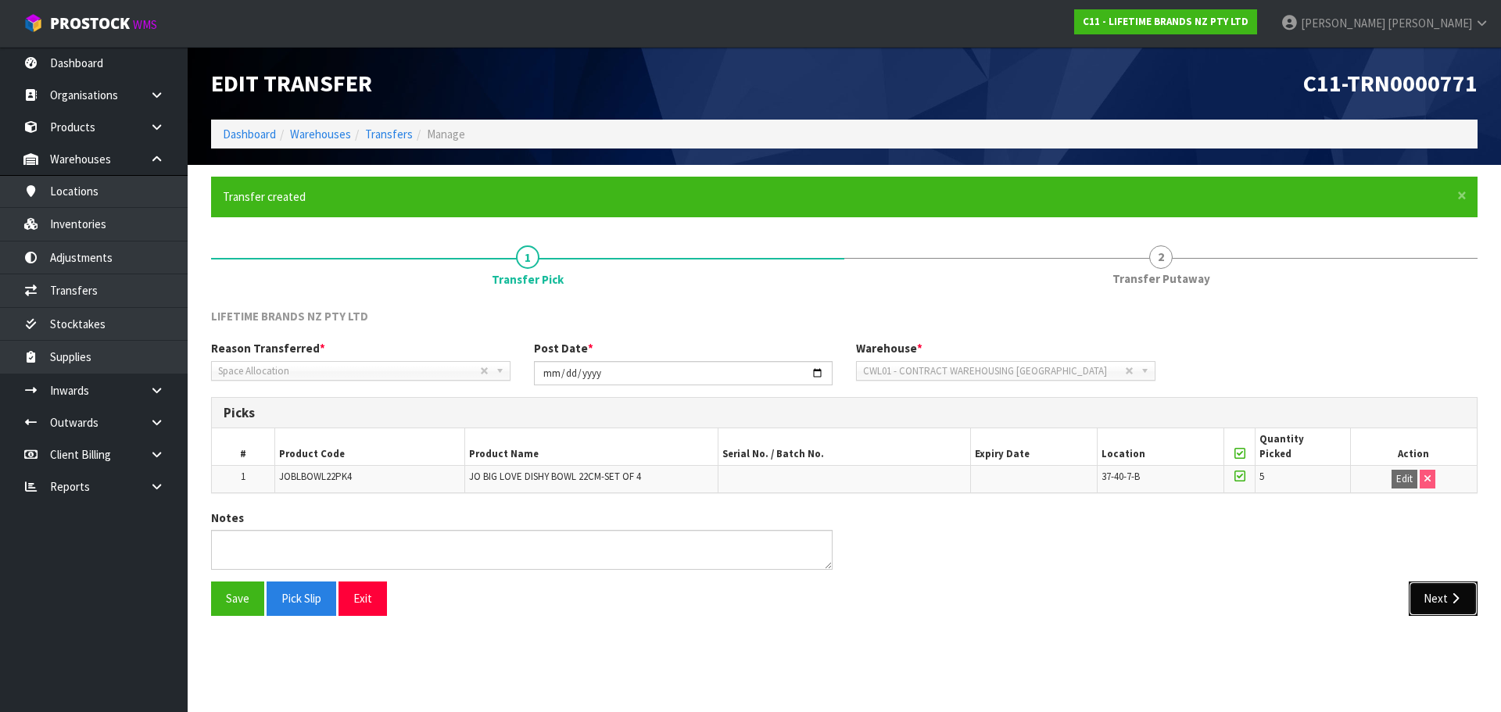
click at [1450, 607] on button "Next" at bounding box center [1443, 599] width 69 height 34
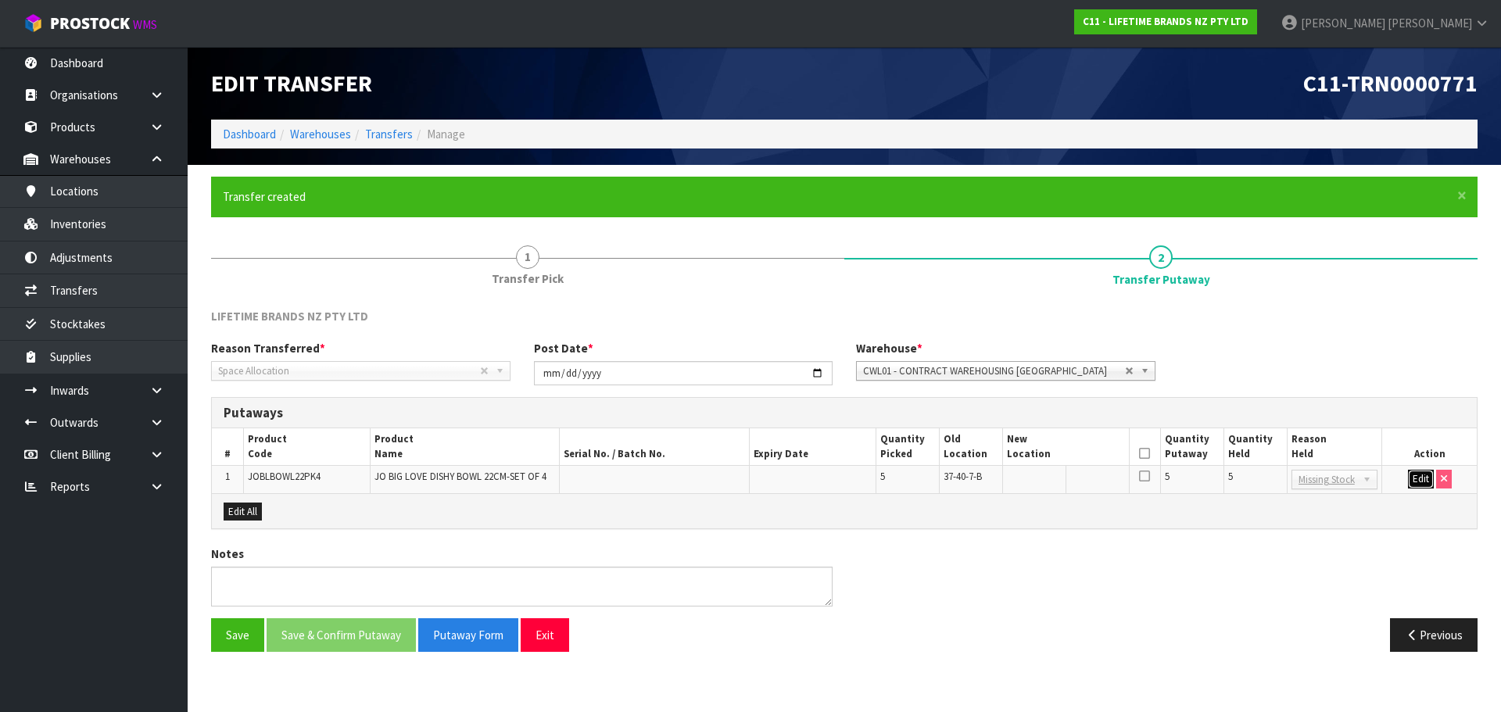
click at [1411, 483] on button "Edit" at bounding box center [1421, 479] width 26 height 19
click at [1083, 479] on input "text" at bounding box center [1056, 480] width 99 height 20
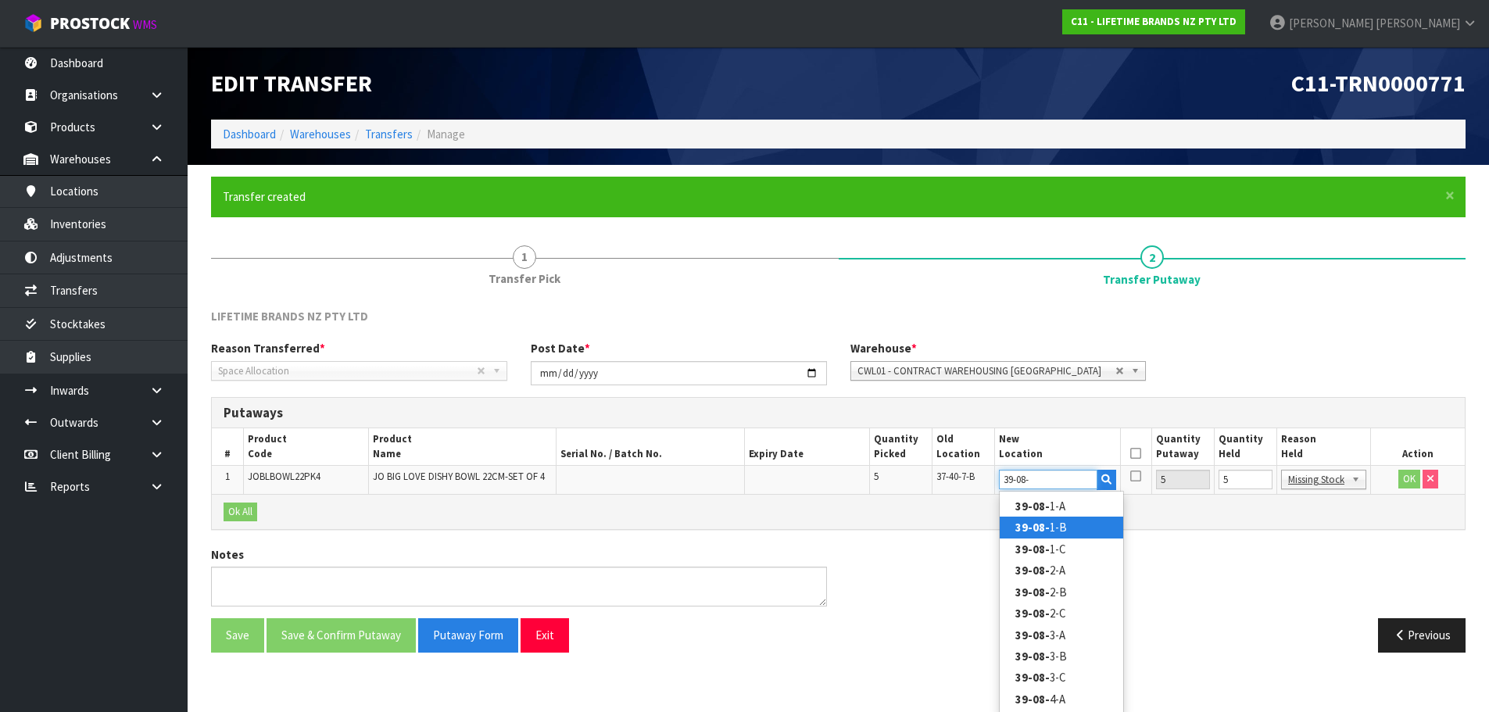
type input "39-08-"
click at [1089, 524] on link "39-08- 1-B" at bounding box center [1062, 527] width 124 height 21
type input "39-08-1-B"
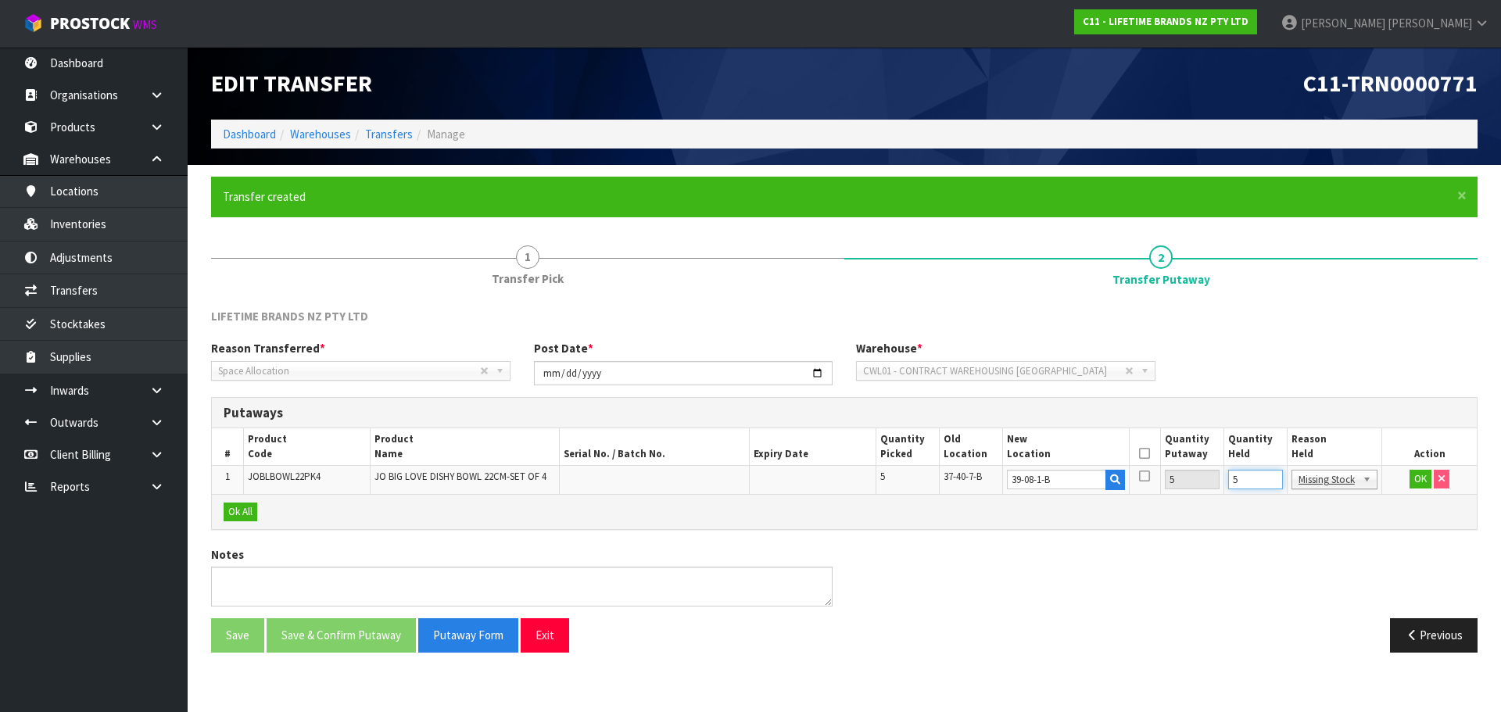
click at [1255, 481] on input "5" at bounding box center [1255, 480] width 55 height 20
type input "0"
click at [1143, 454] on icon at bounding box center [1144, 453] width 11 height 1
click at [1420, 478] on button "OK" at bounding box center [1421, 479] width 22 height 19
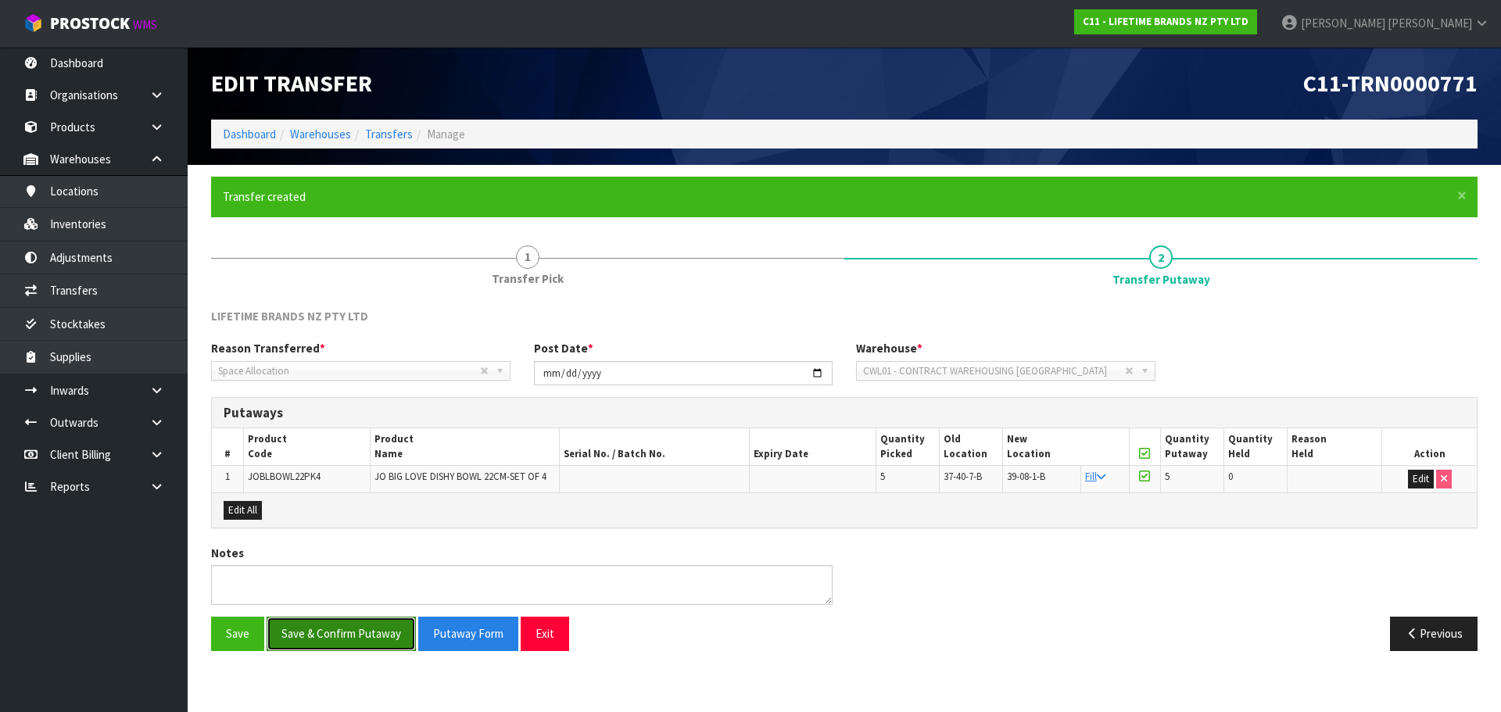
click at [378, 633] on button "Save & Confirm Putaway" at bounding box center [341, 634] width 149 height 34
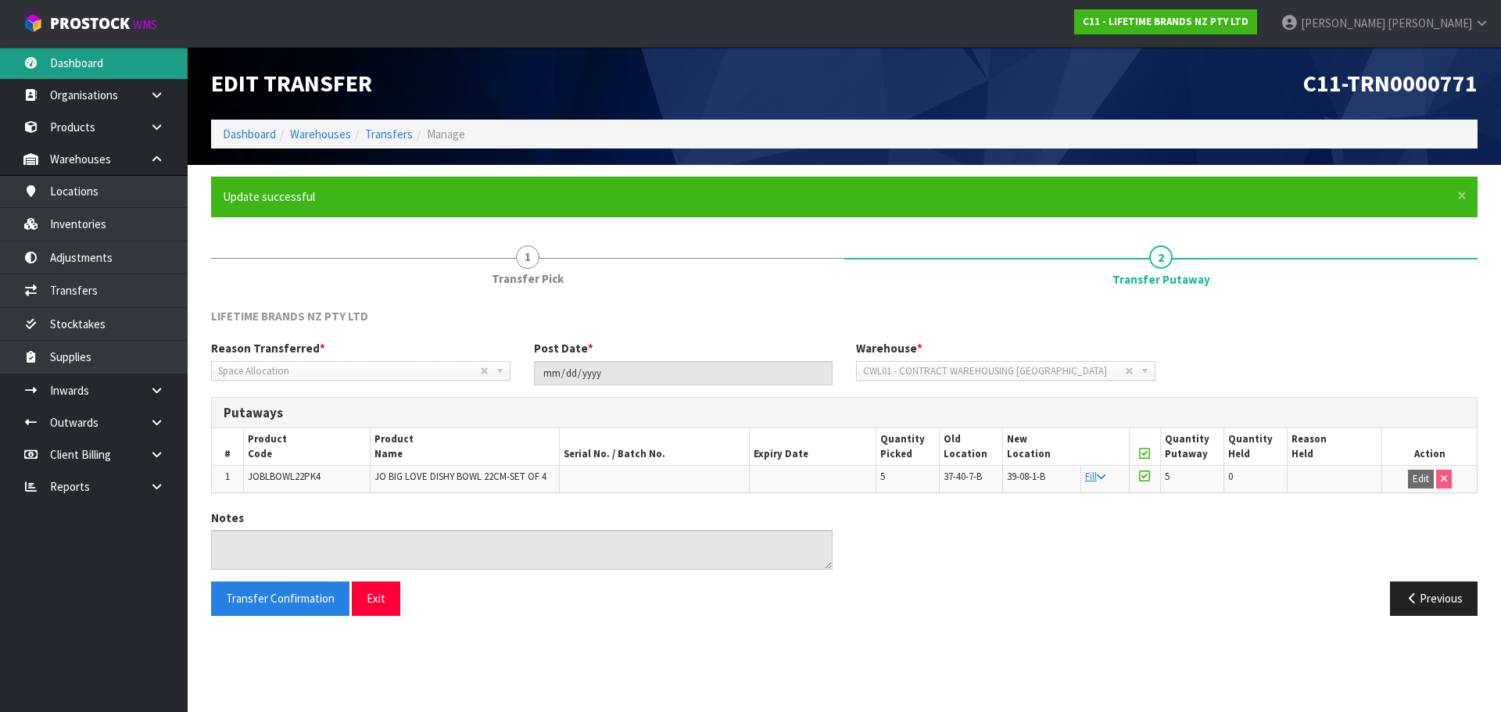
click at [137, 74] on link "Dashboard" at bounding box center [94, 63] width 188 height 32
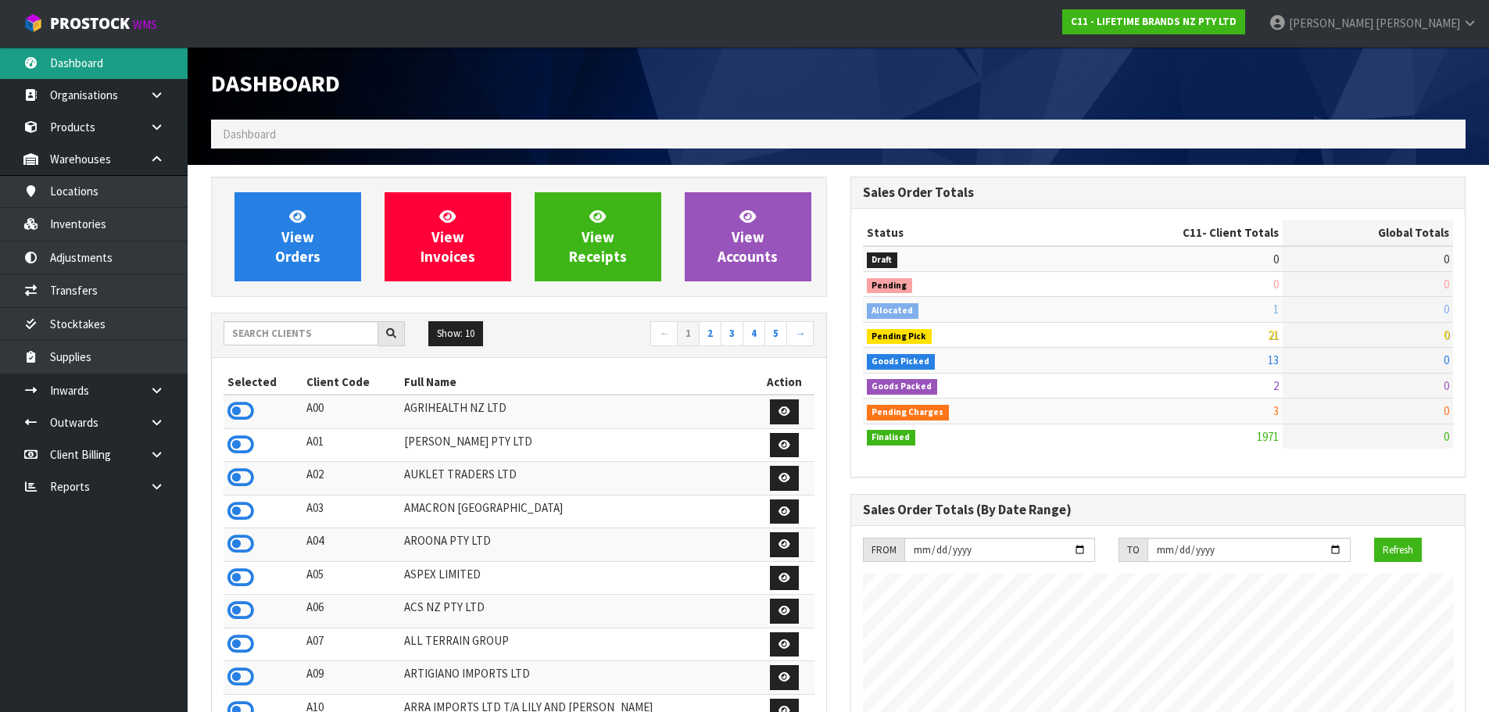
scroll to position [1184, 639]
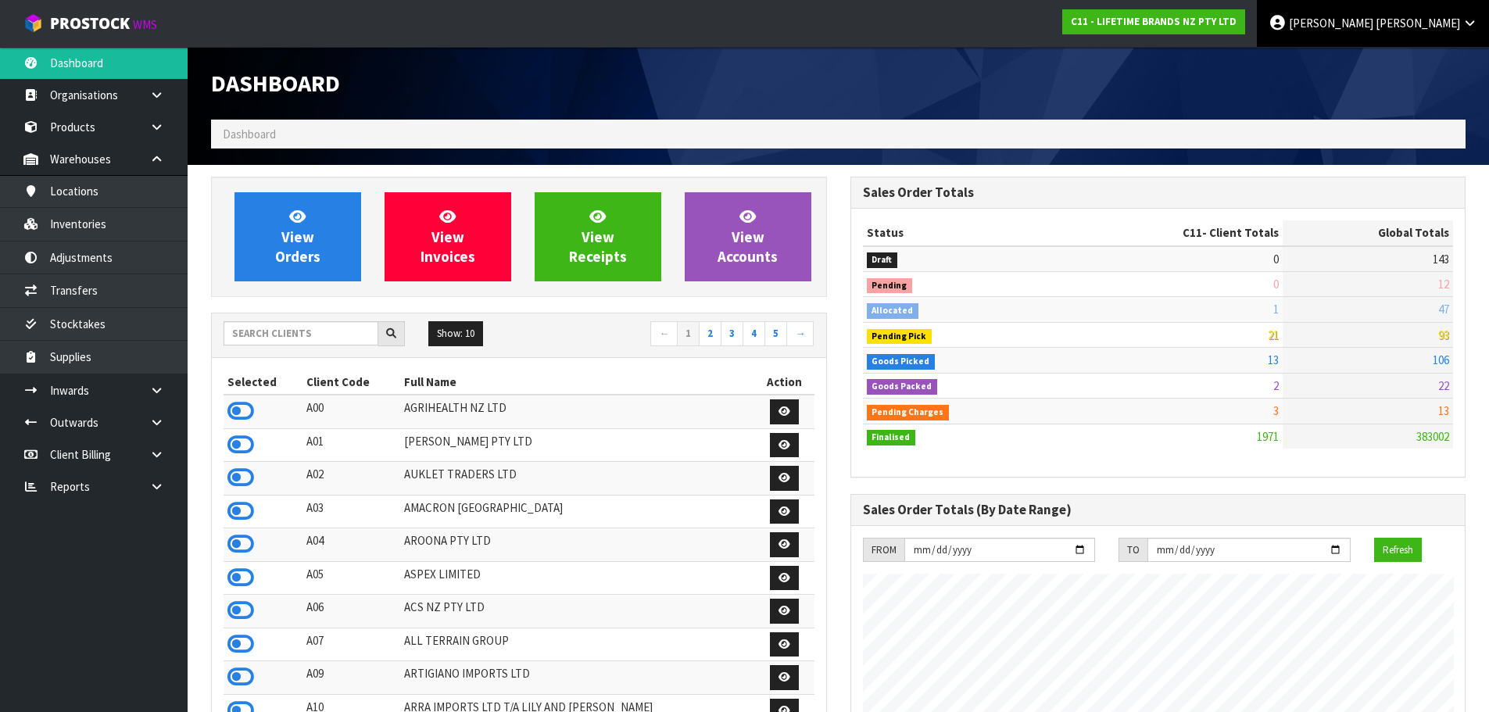
click at [1374, 19] on span "[PERSON_NAME]" at bounding box center [1331, 23] width 84 height 15
click at [1415, 56] on link "Logout" at bounding box center [1427, 62] width 124 height 21
